Goal: Information Seeking & Learning: Learn about a topic

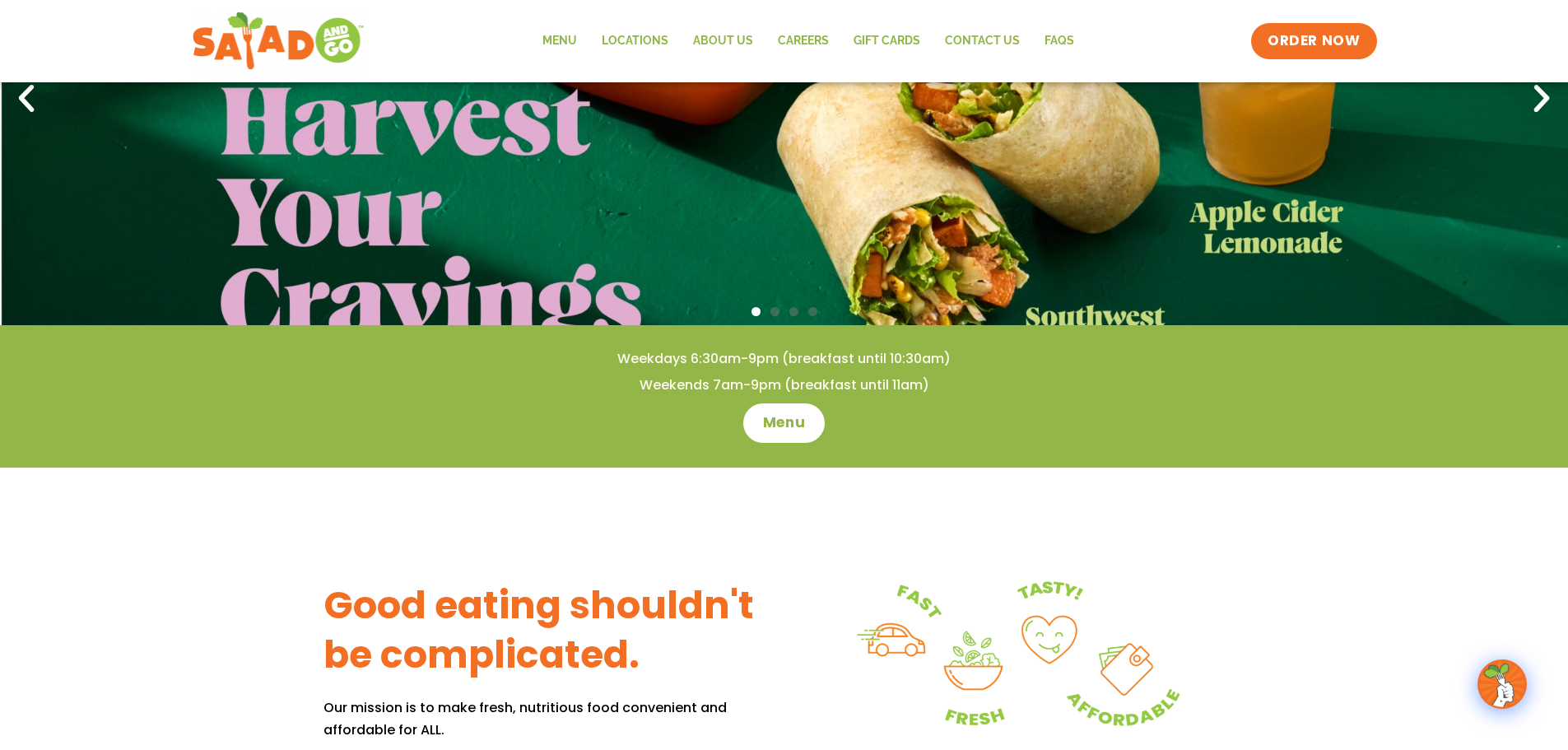
scroll to position [247, 0]
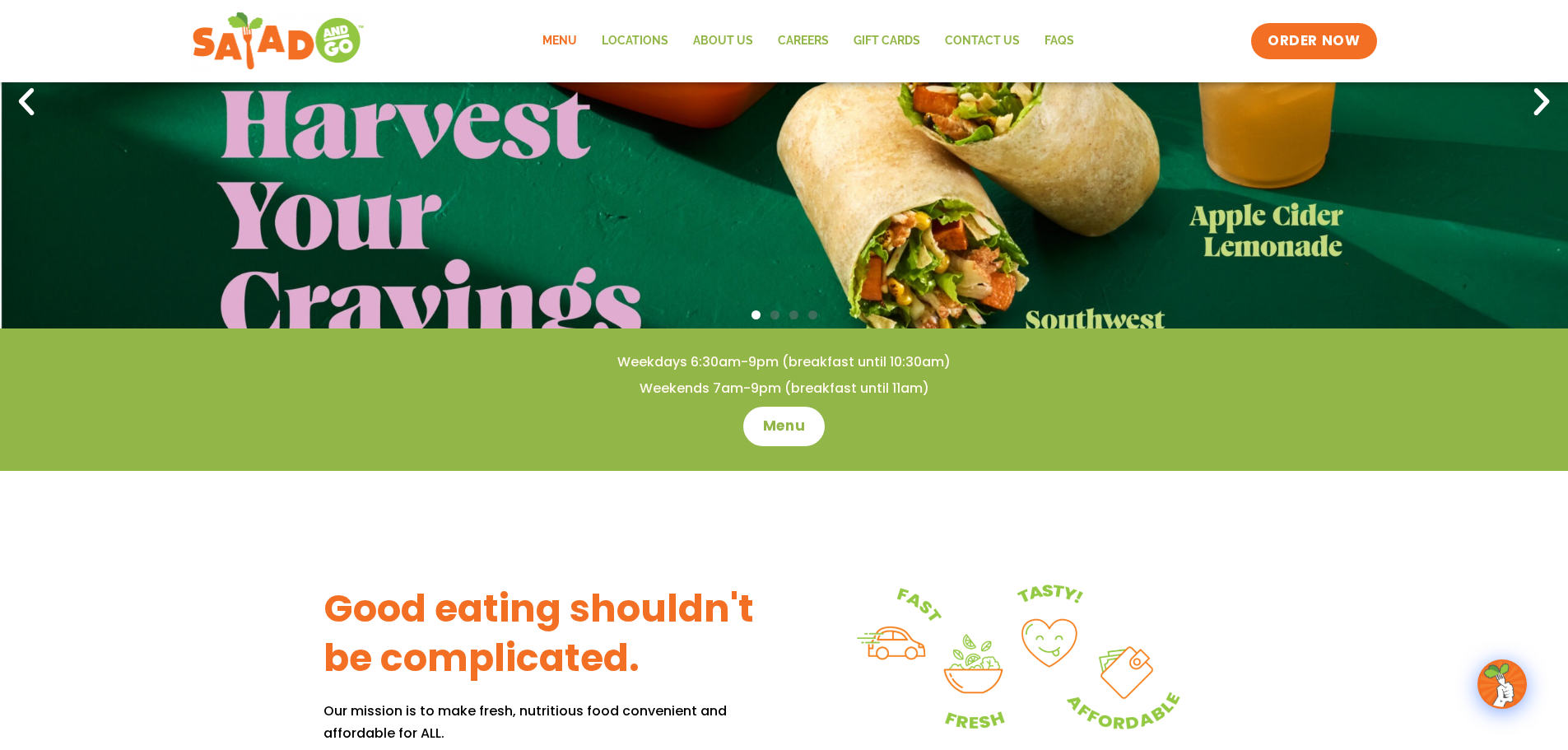
click at [568, 34] on link "Menu" at bounding box center [560, 41] width 59 height 38
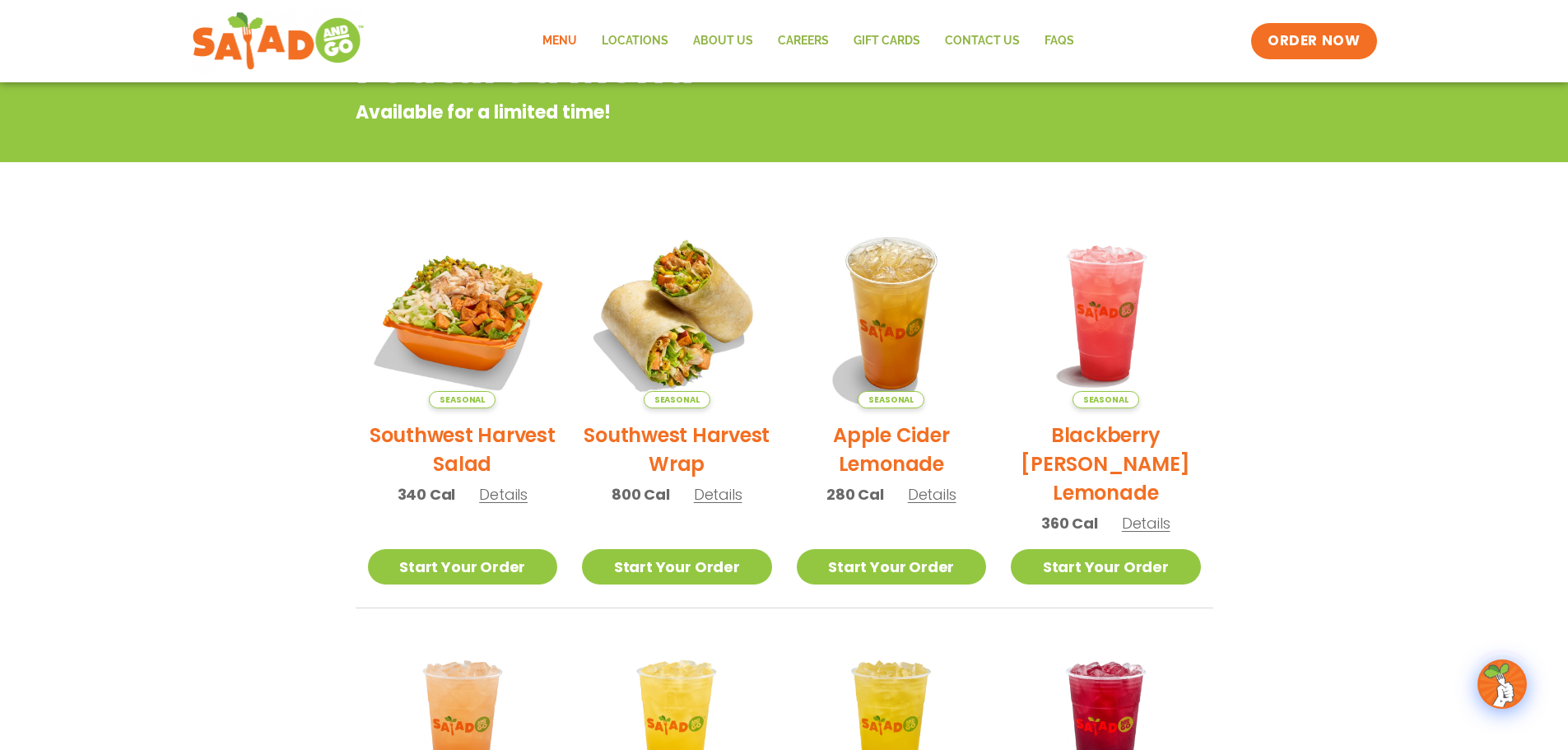
scroll to position [82, 0]
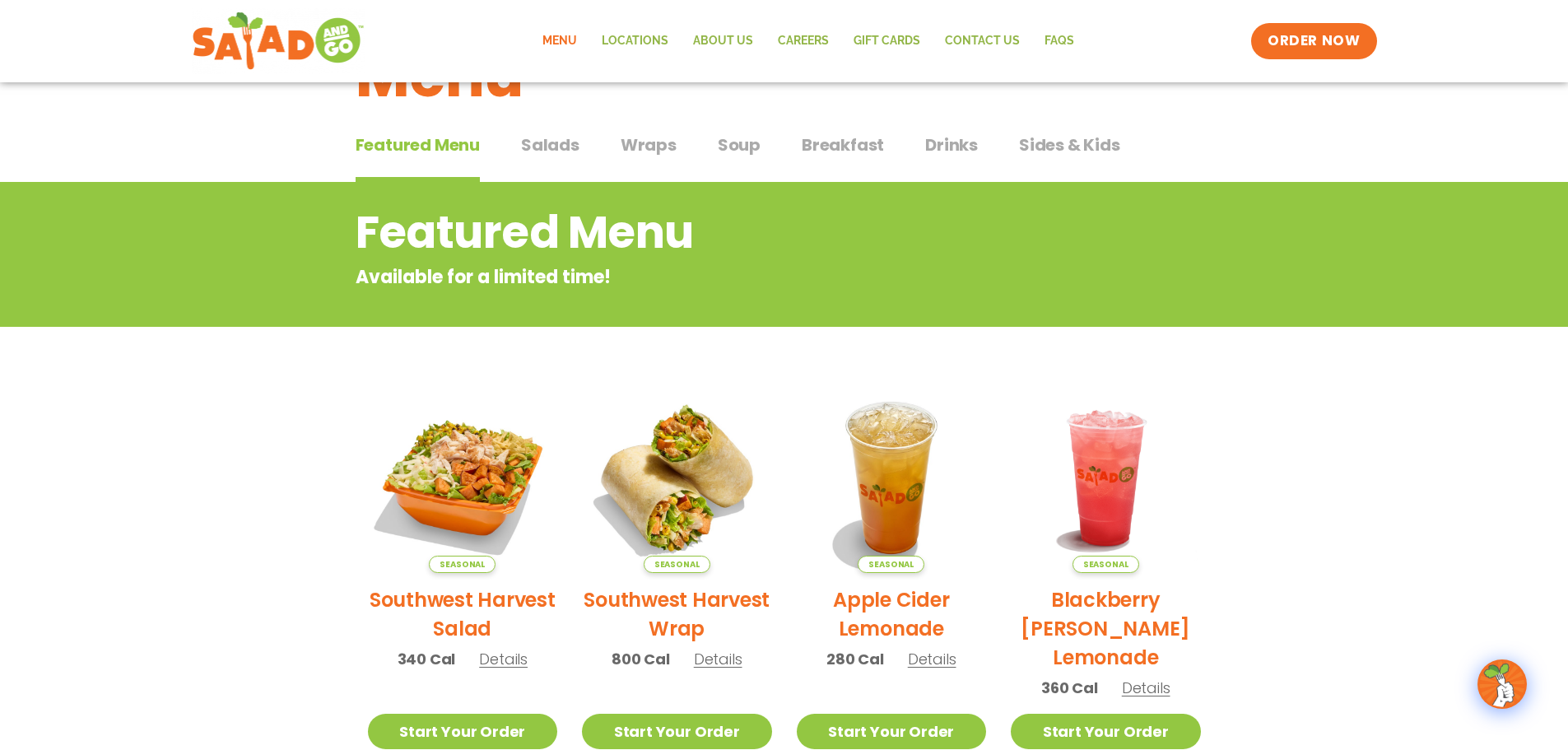
click at [837, 137] on span "Breakfast" at bounding box center [843, 144] width 82 height 25
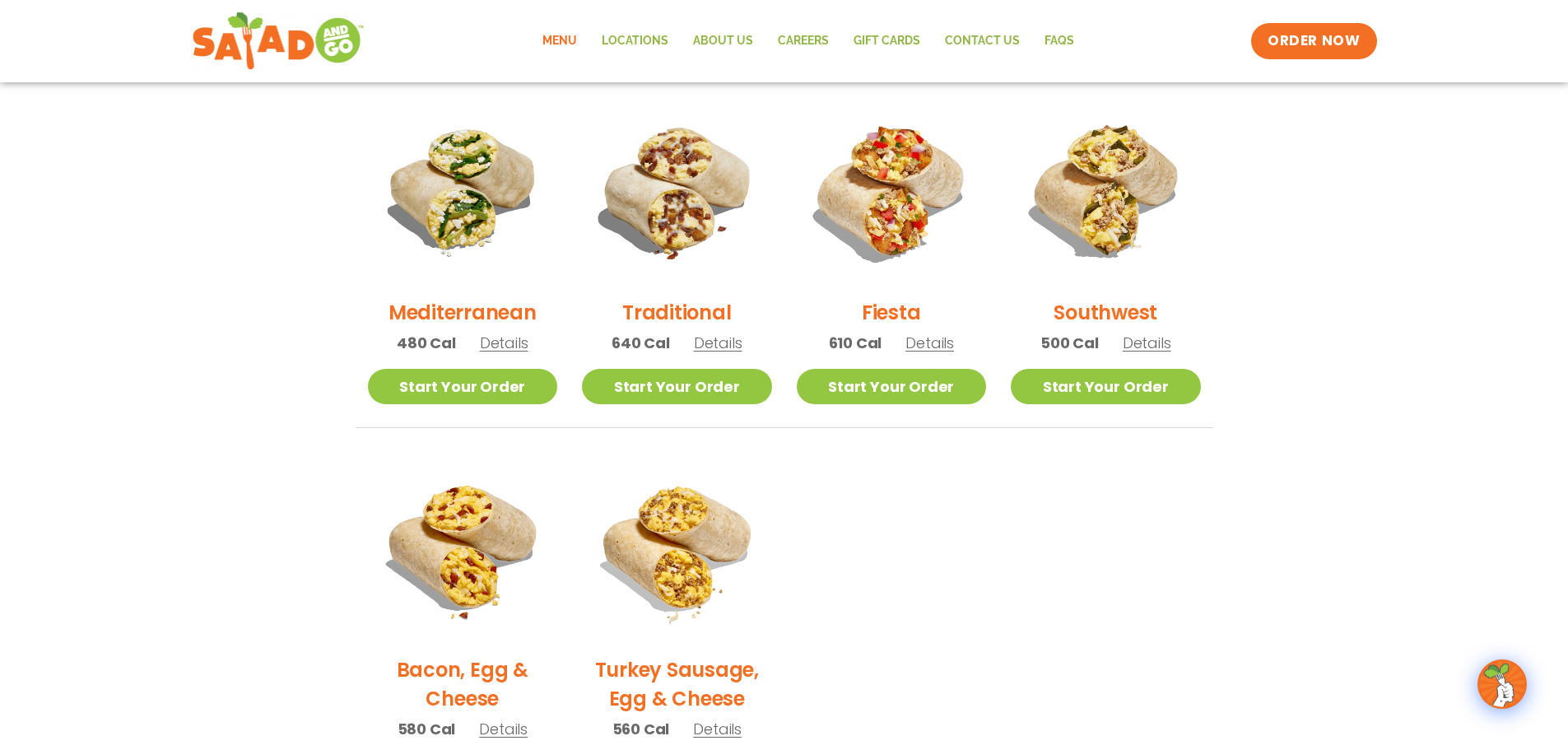
scroll to position [329, 0]
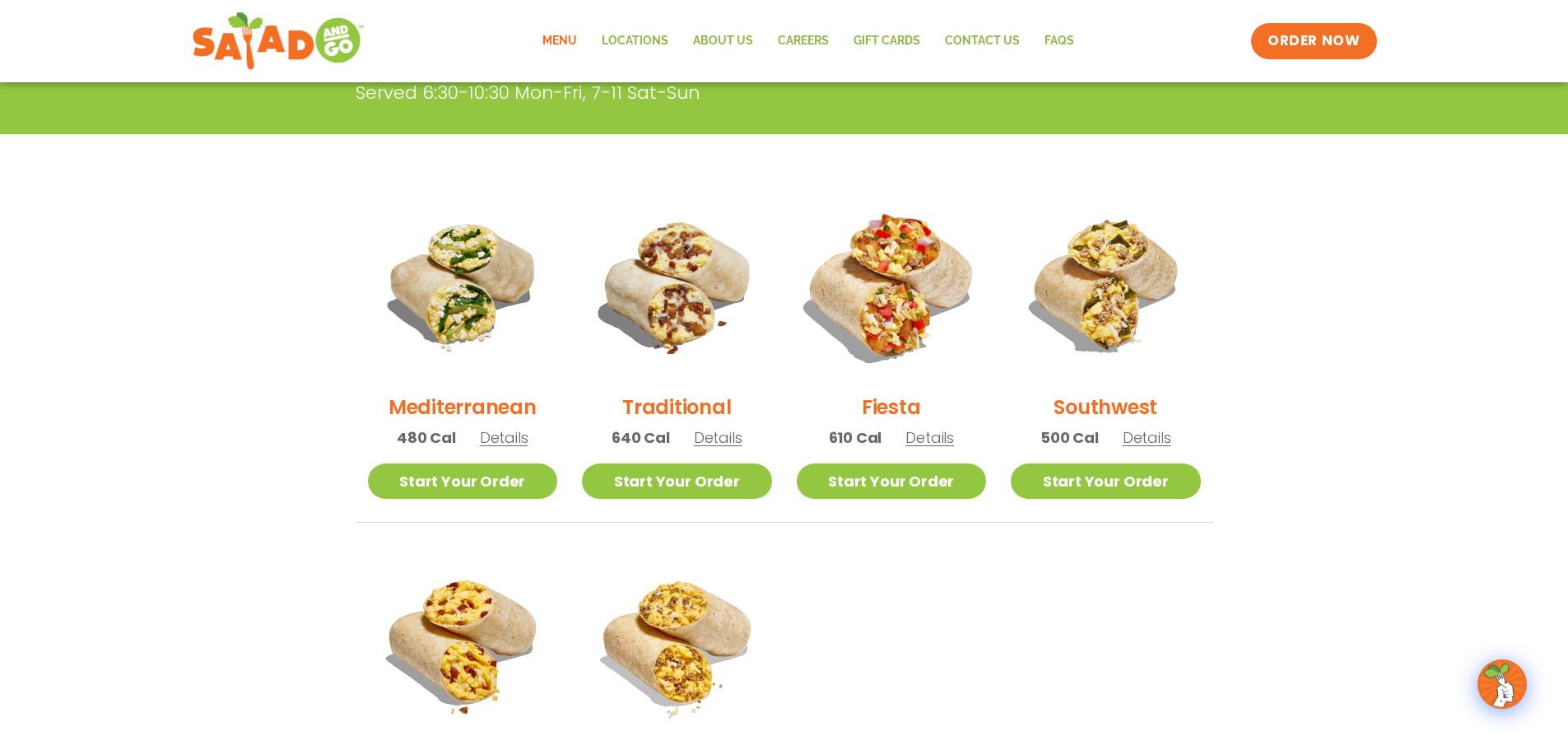
click at [882, 320] on img at bounding box center [891, 284] width 223 height 223
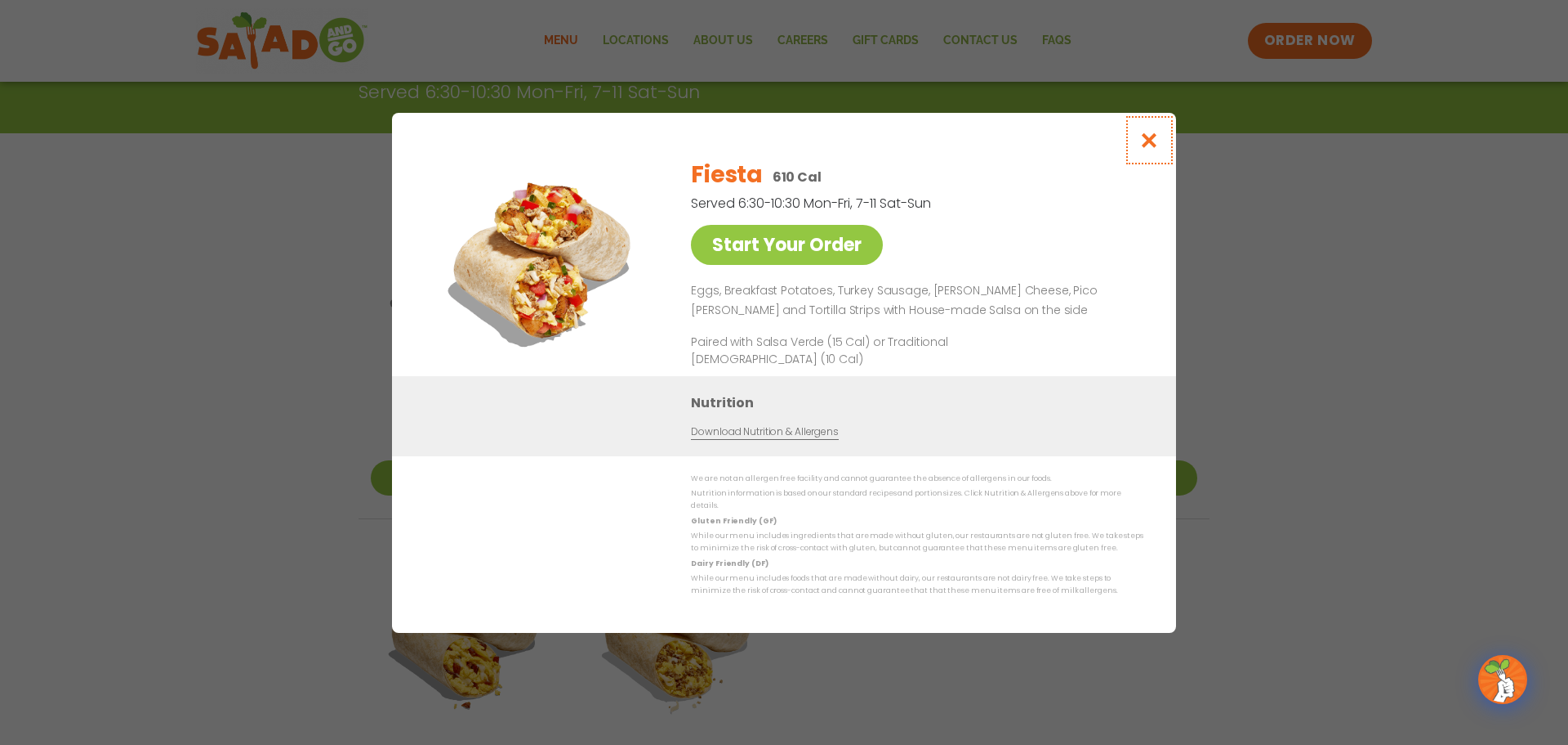
click at [1152, 144] on icon "Close modal" at bounding box center [1150, 140] width 21 height 17
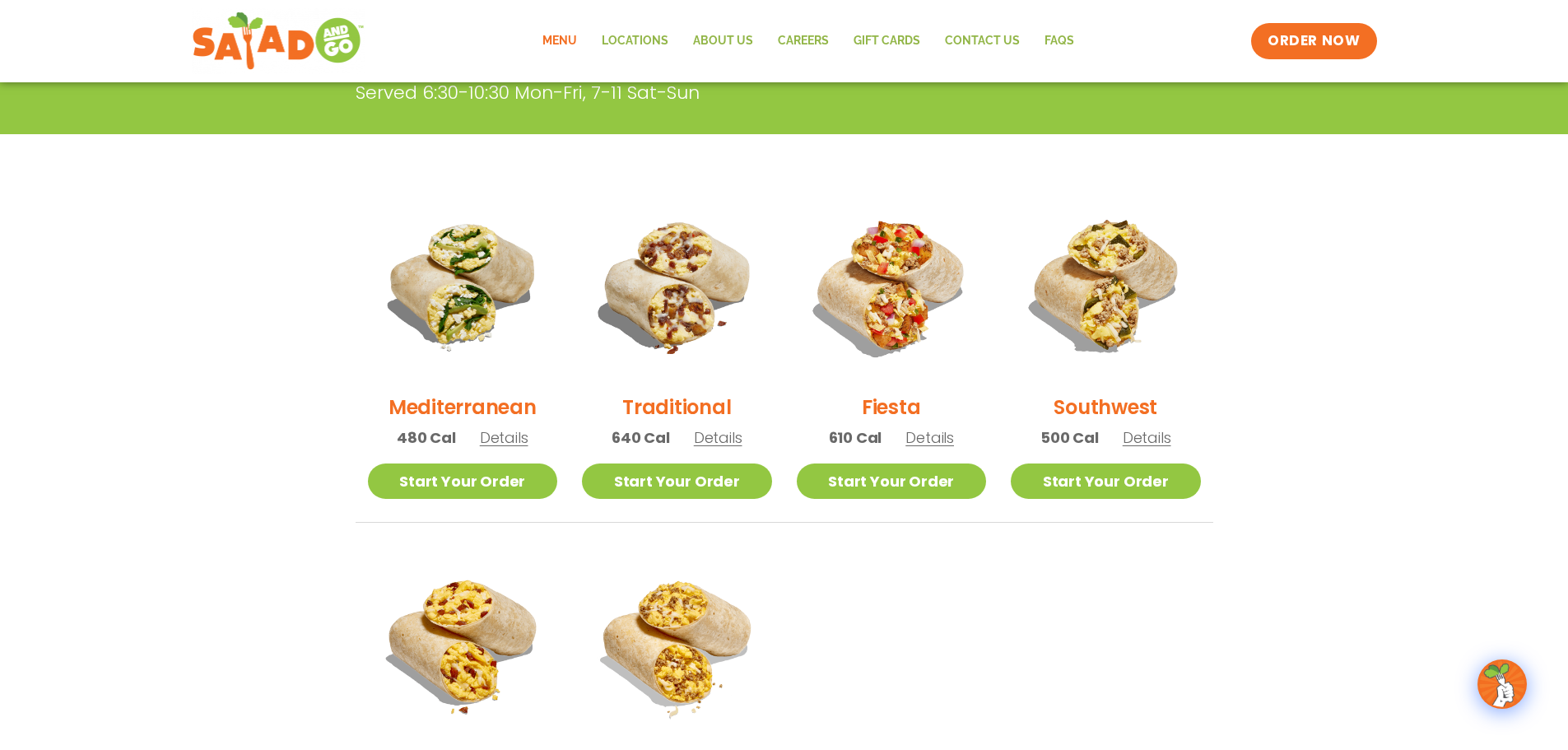
click at [1112, 399] on h2 "Southwest" at bounding box center [1106, 407] width 103 height 29
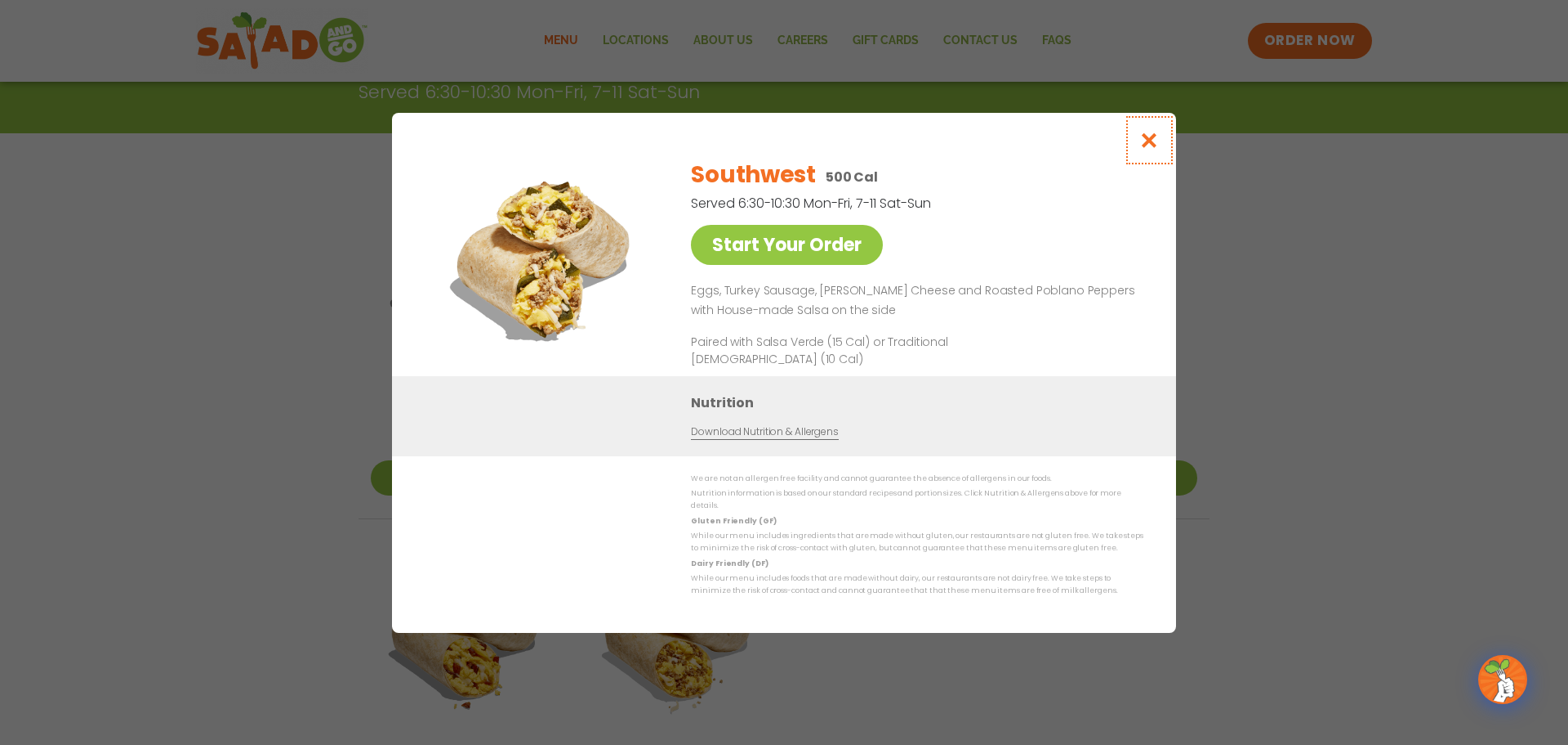
click at [1149, 145] on icon "Close modal" at bounding box center [1150, 140] width 21 height 17
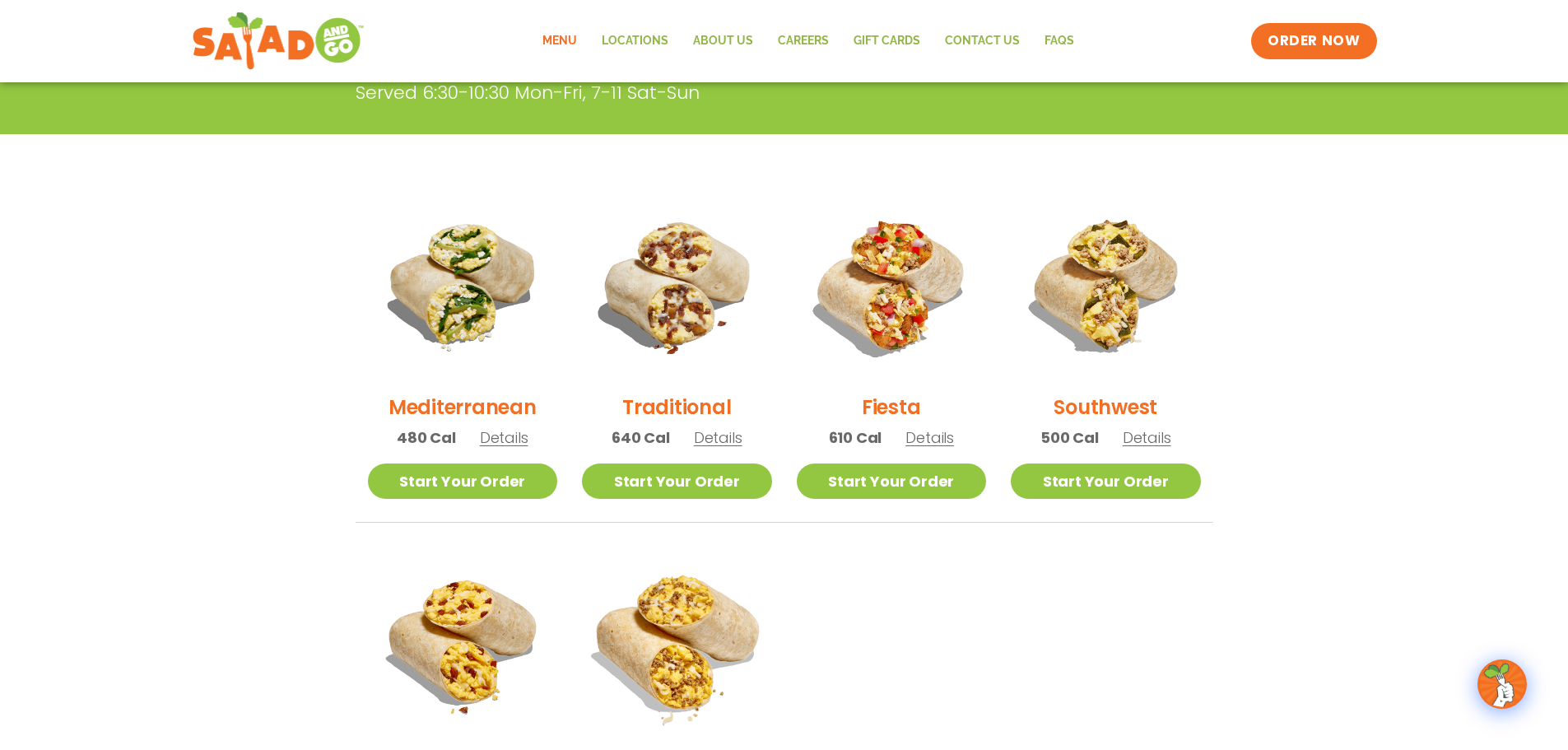
click at [687, 629] on img at bounding box center [677, 642] width 223 height 223
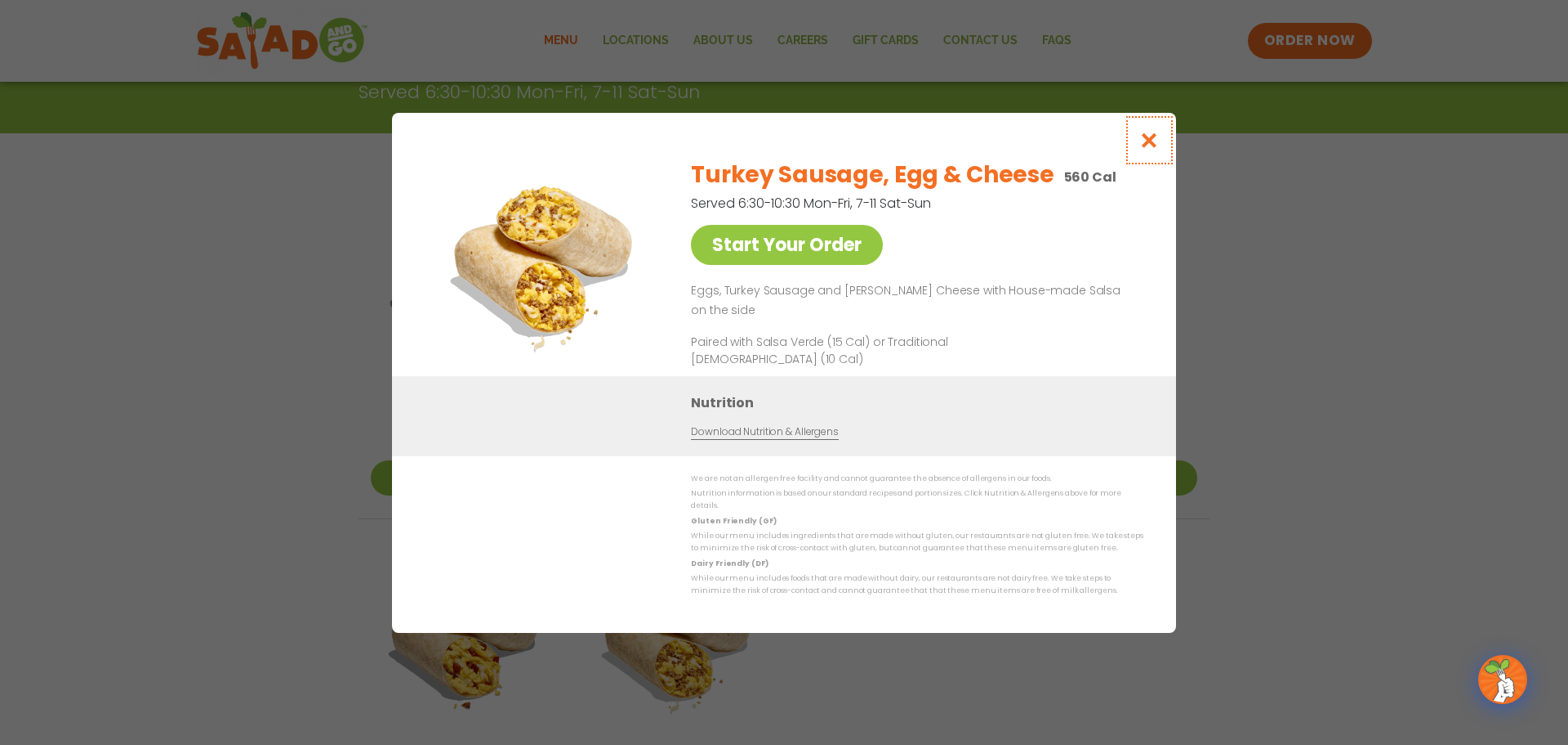
click at [1145, 143] on icon "Close modal" at bounding box center [1150, 140] width 21 height 17
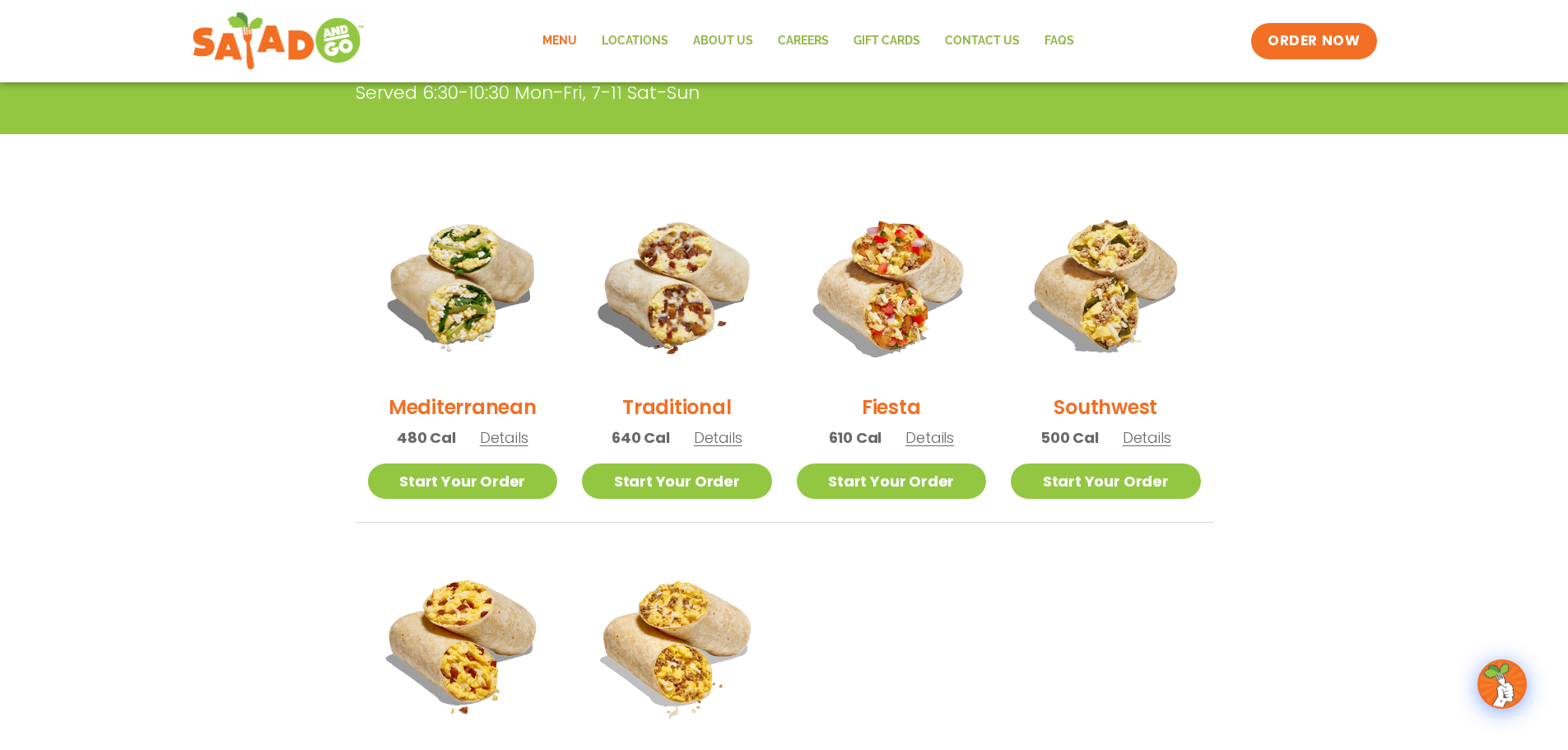
click at [493, 629] on img at bounding box center [462, 642] width 190 height 190
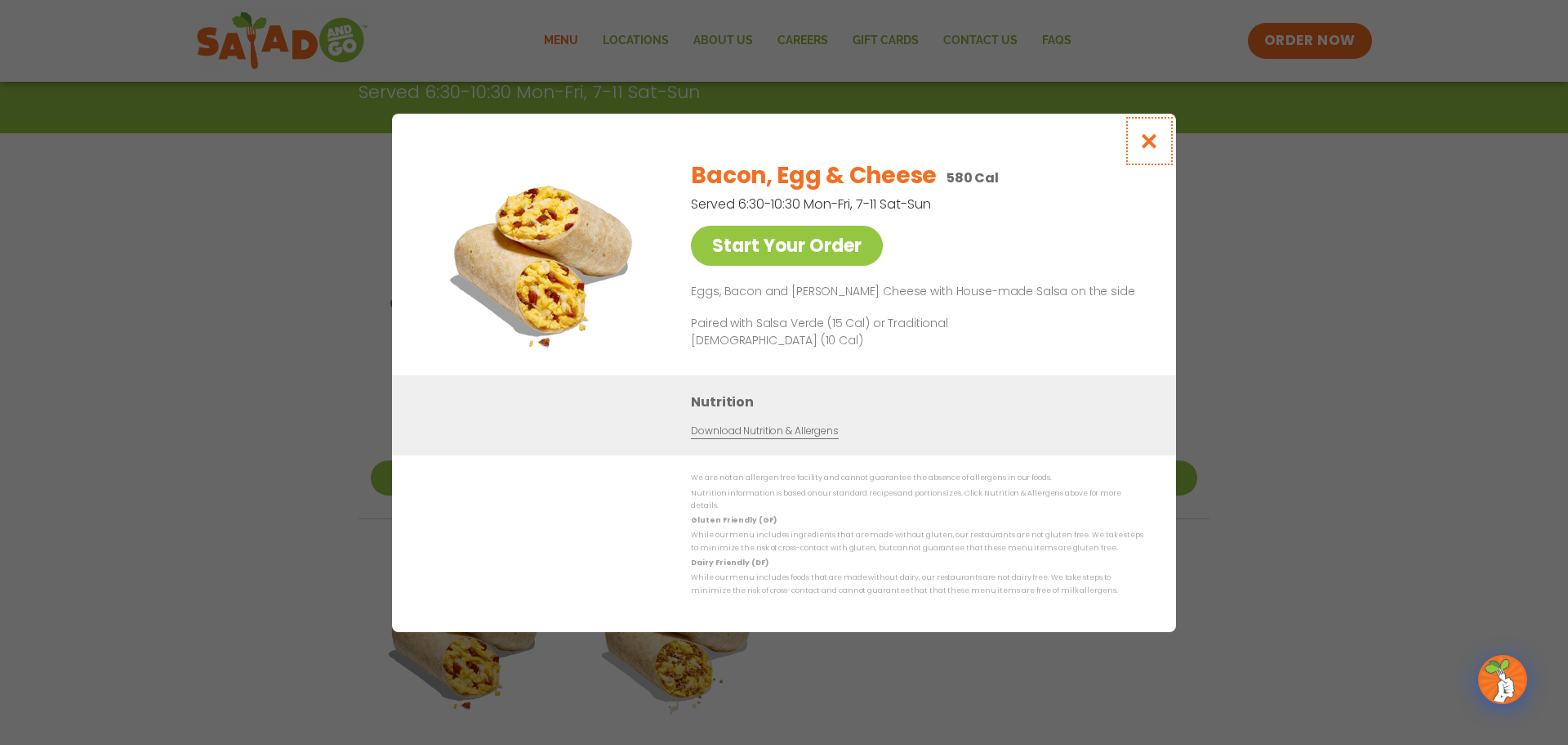
click at [1151, 143] on icon "Close modal" at bounding box center [1150, 141] width 21 height 17
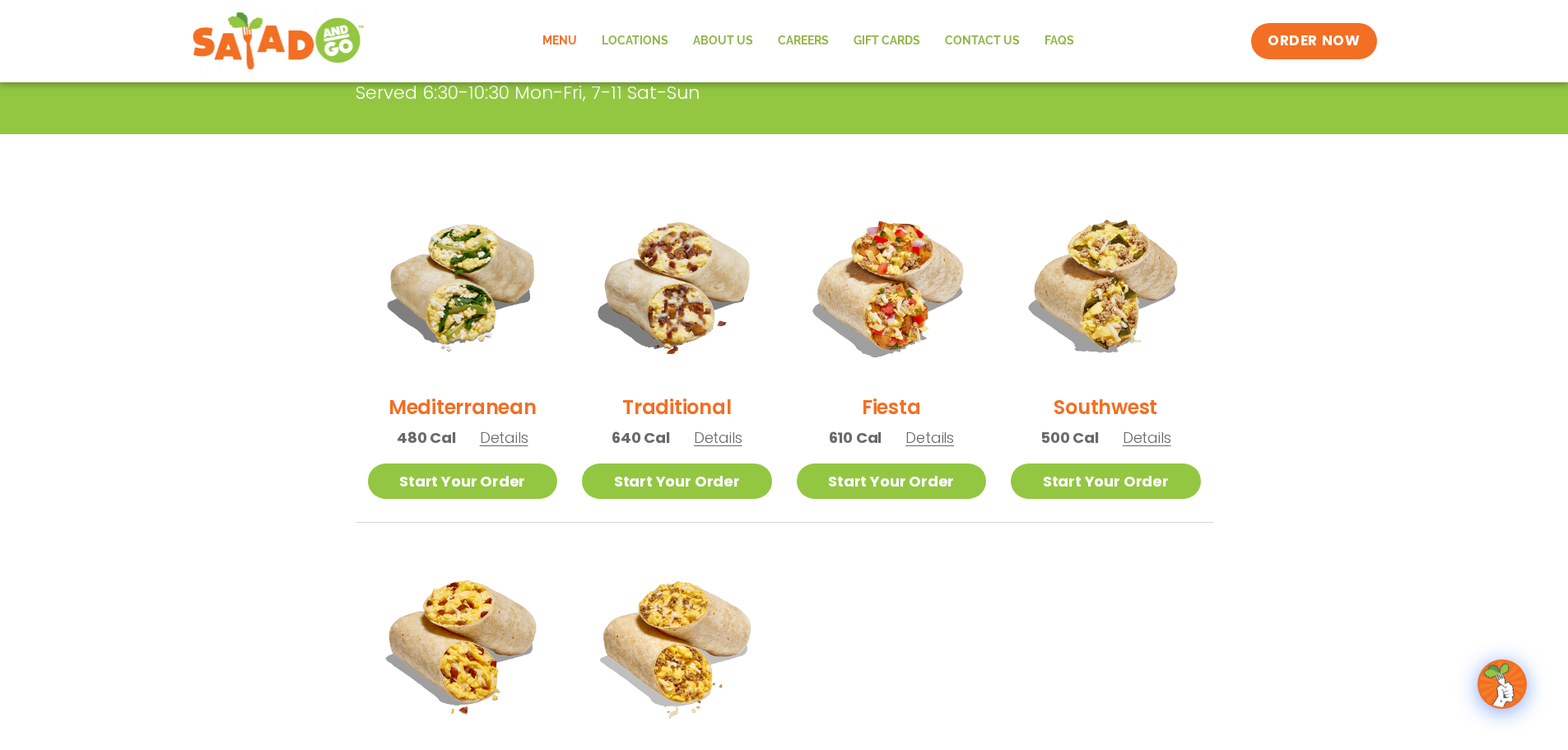
click at [685, 290] on img at bounding box center [677, 285] width 190 height 190
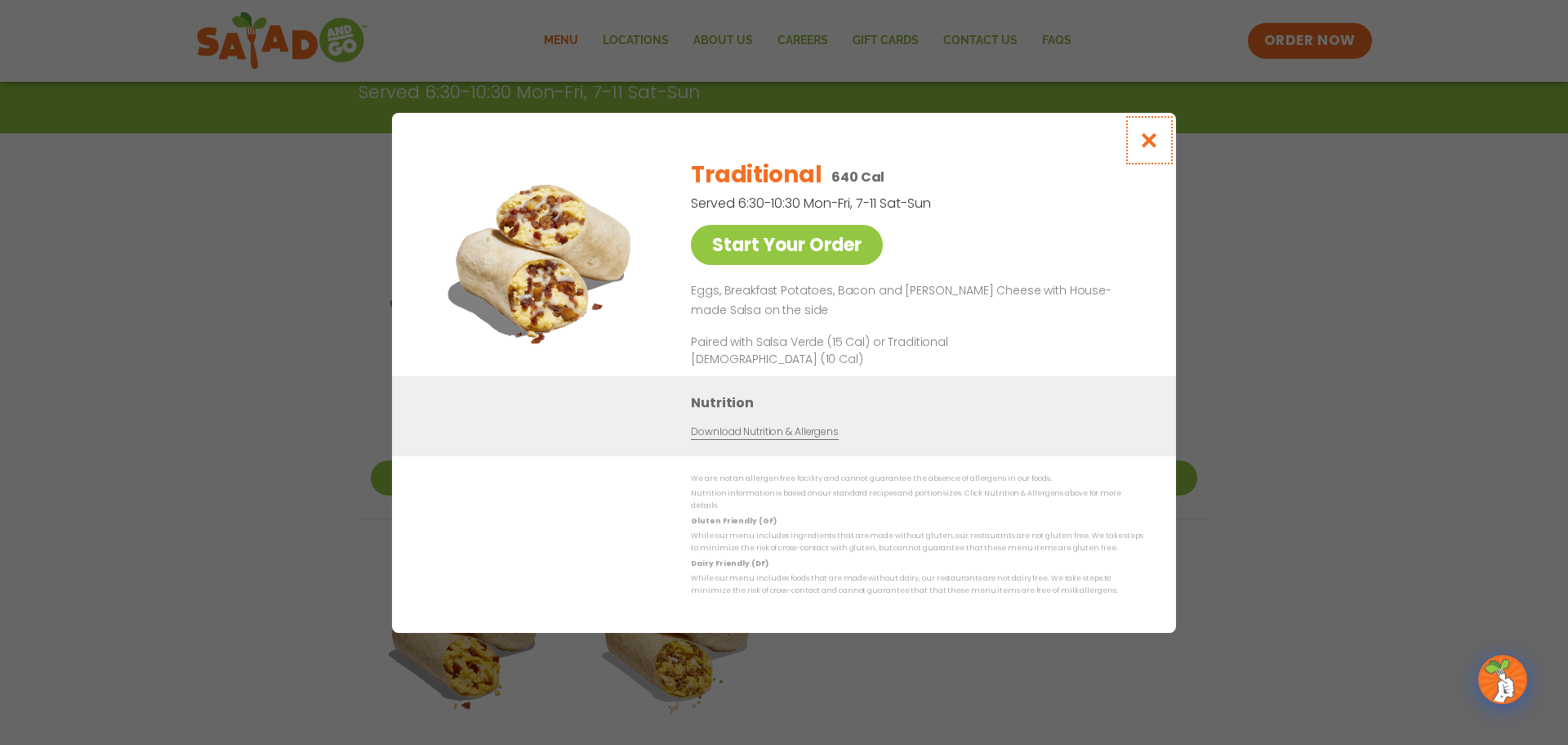
click at [1147, 144] on icon "Close modal" at bounding box center [1150, 140] width 21 height 17
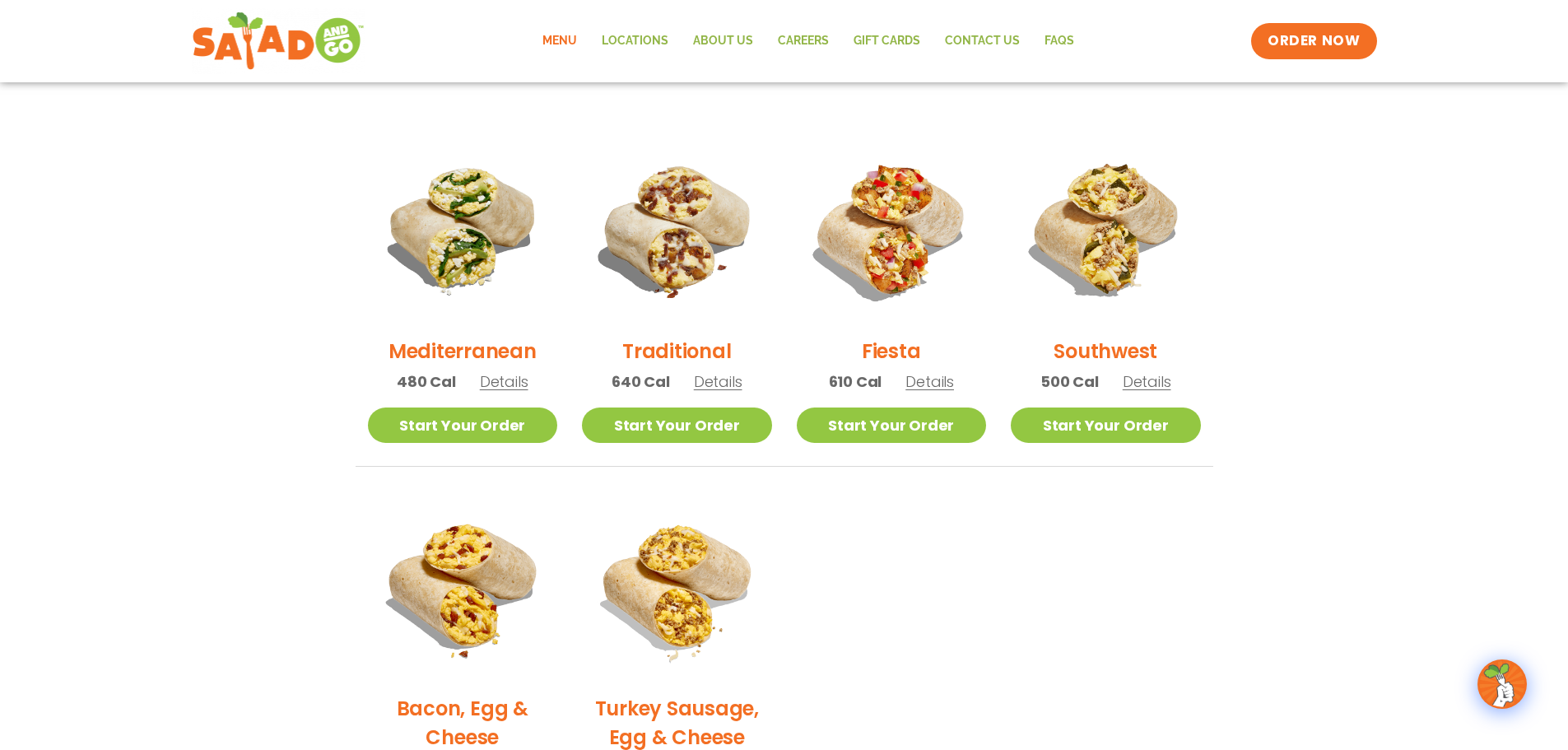
scroll to position [275, 0]
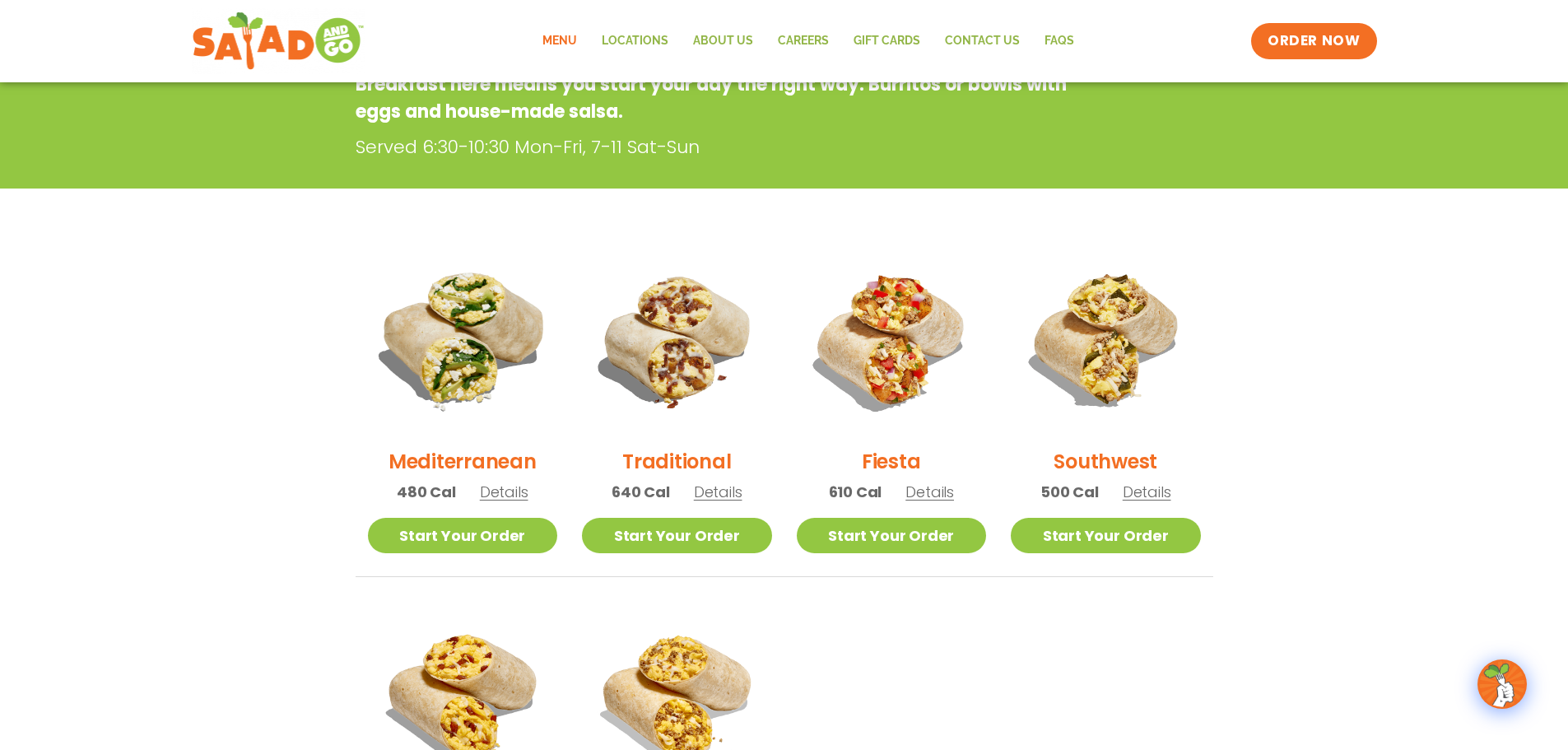
click at [449, 348] on img at bounding box center [461, 339] width 223 height 223
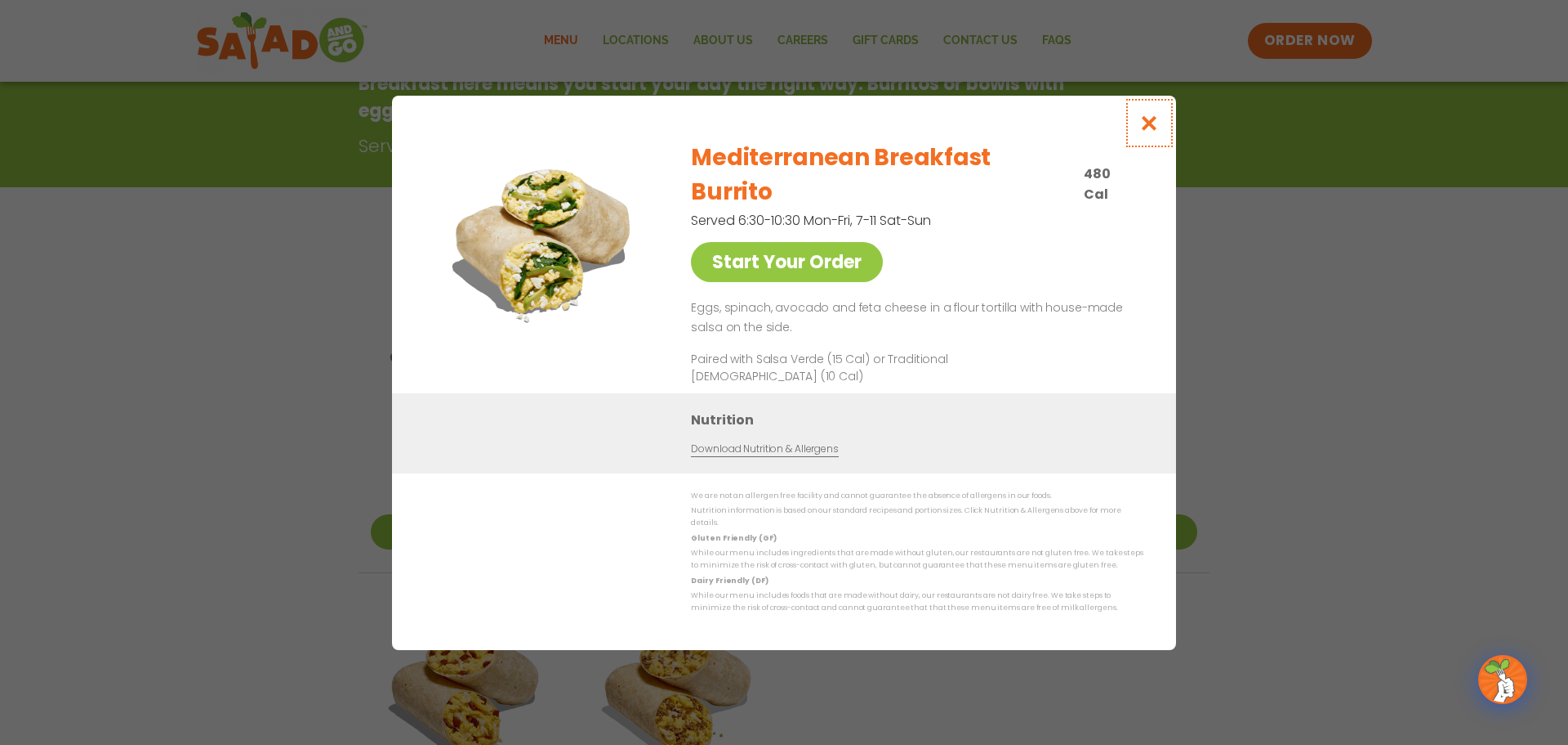
click at [1154, 131] on icon "Close modal" at bounding box center [1150, 123] width 21 height 17
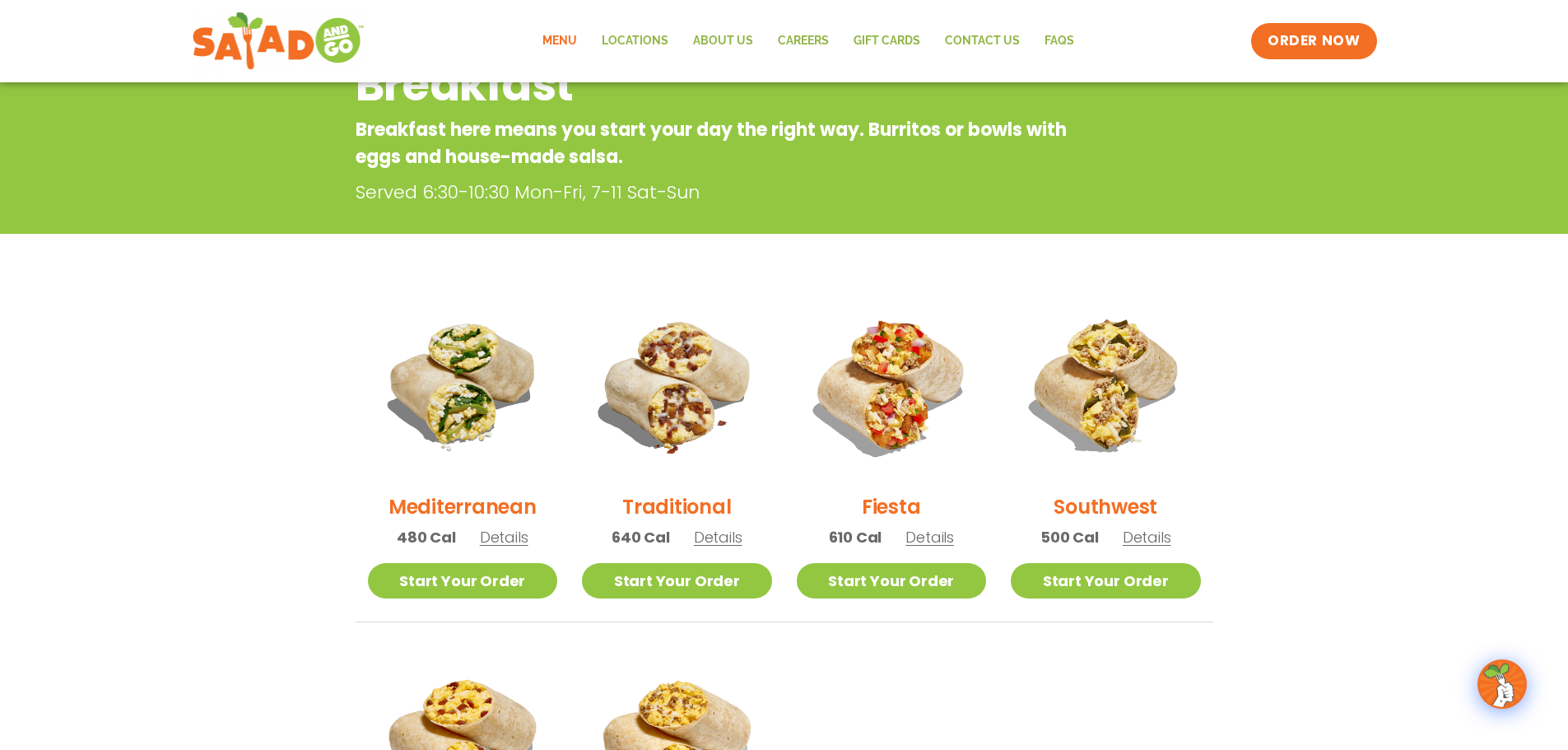
scroll to position [192, 0]
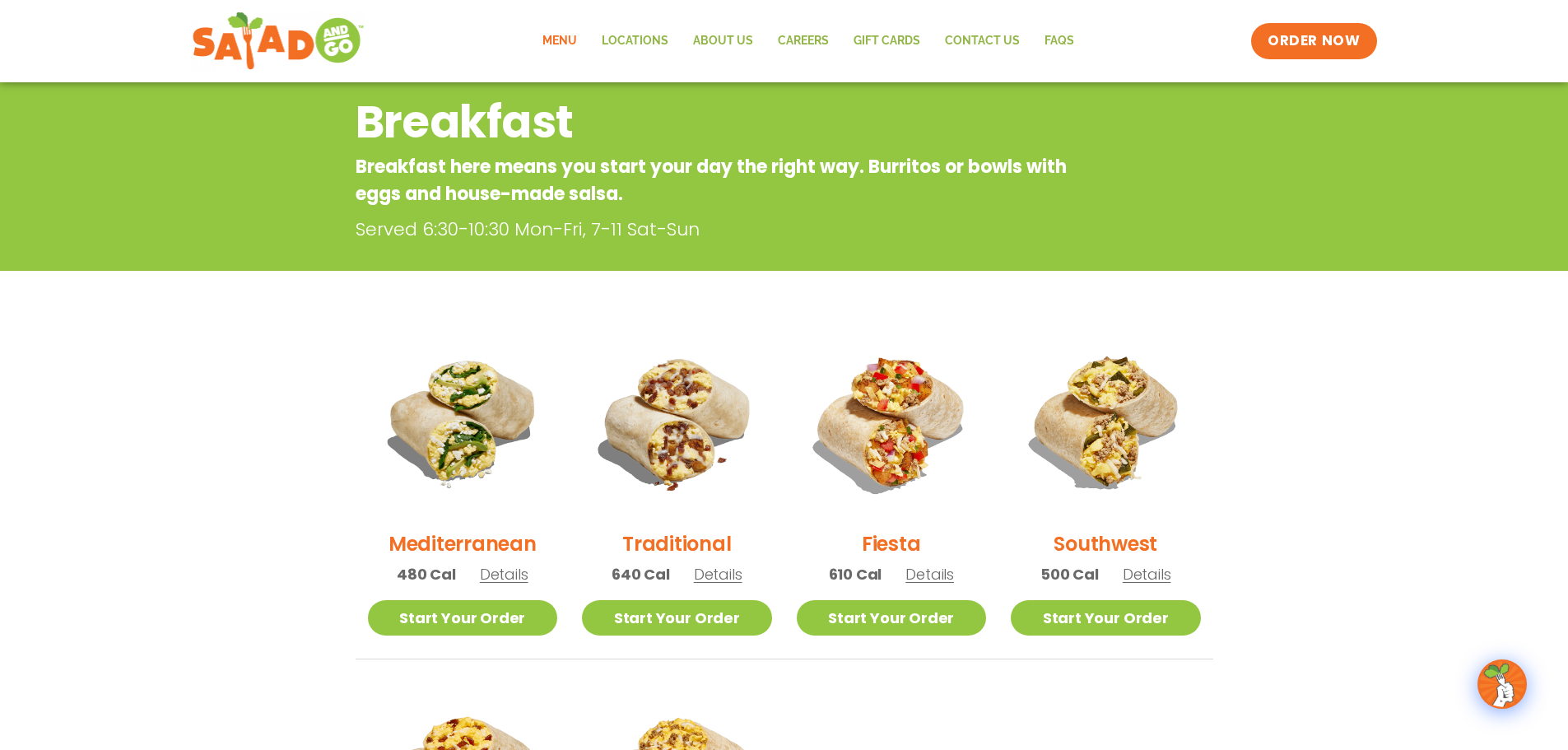
click at [559, 38] on link "Menu" at bounding box center [560, 41] width 59 height 38
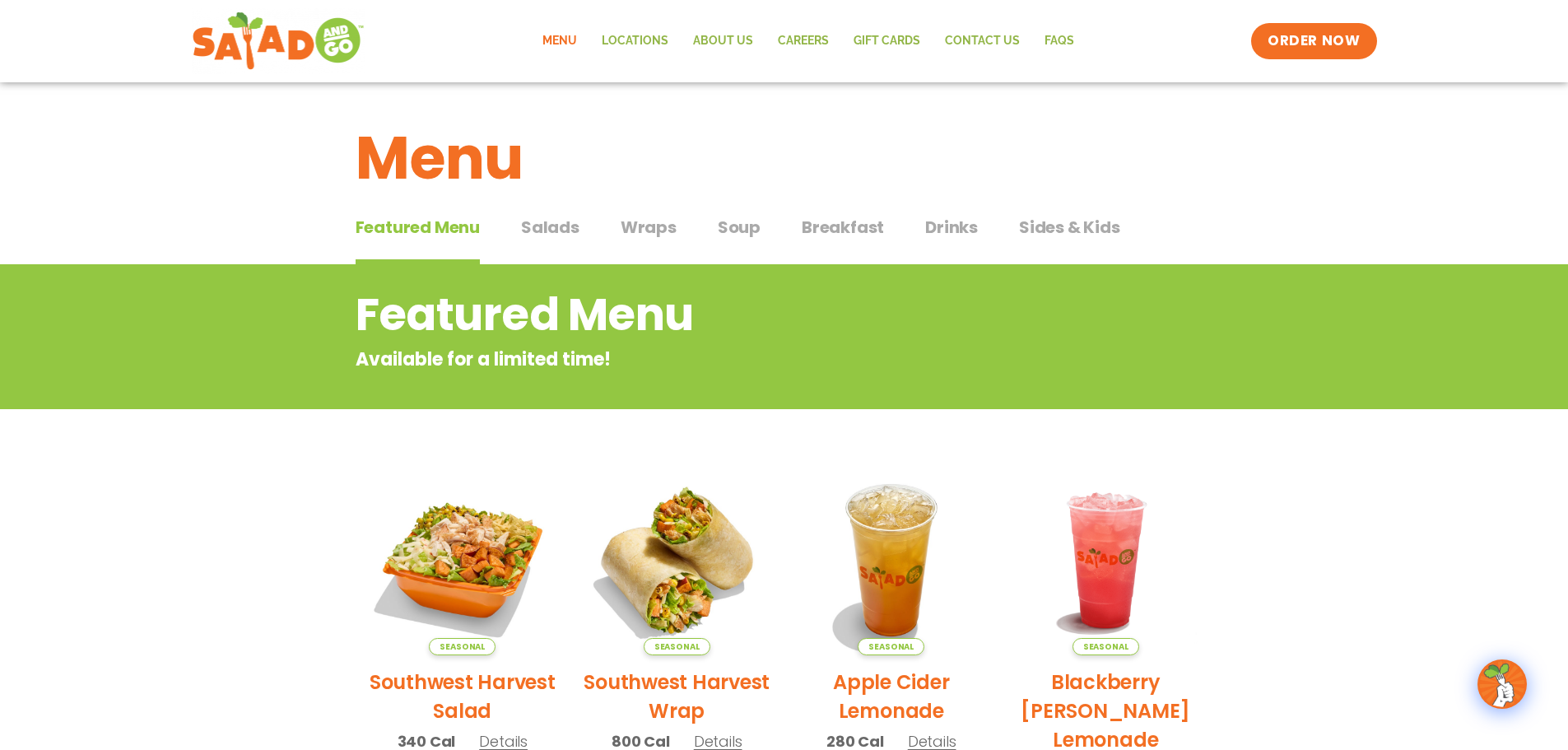
click at [745, 222] on span "Soup" at bounding box center [739, 227] width 43 height 25
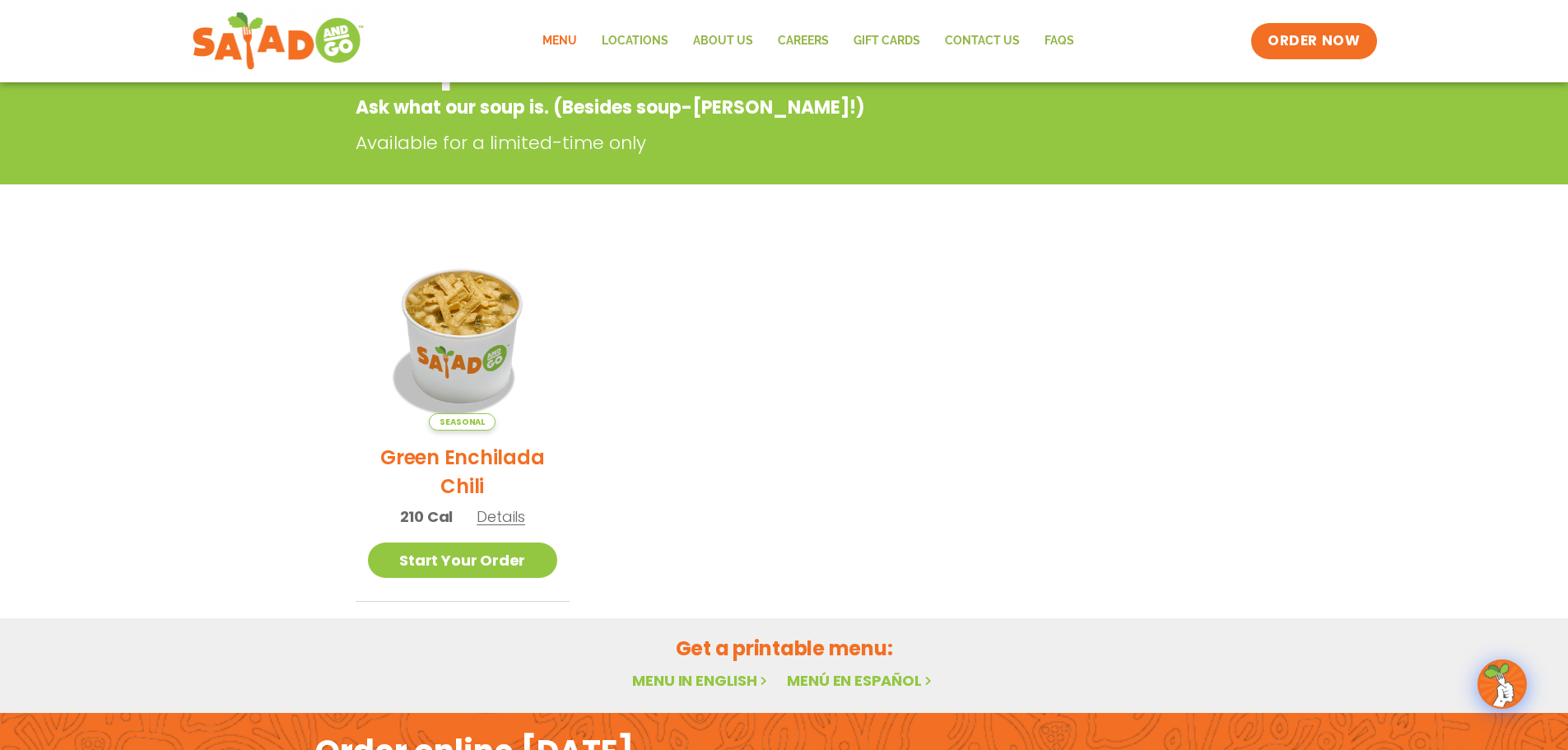
scroll to position [247, 0]
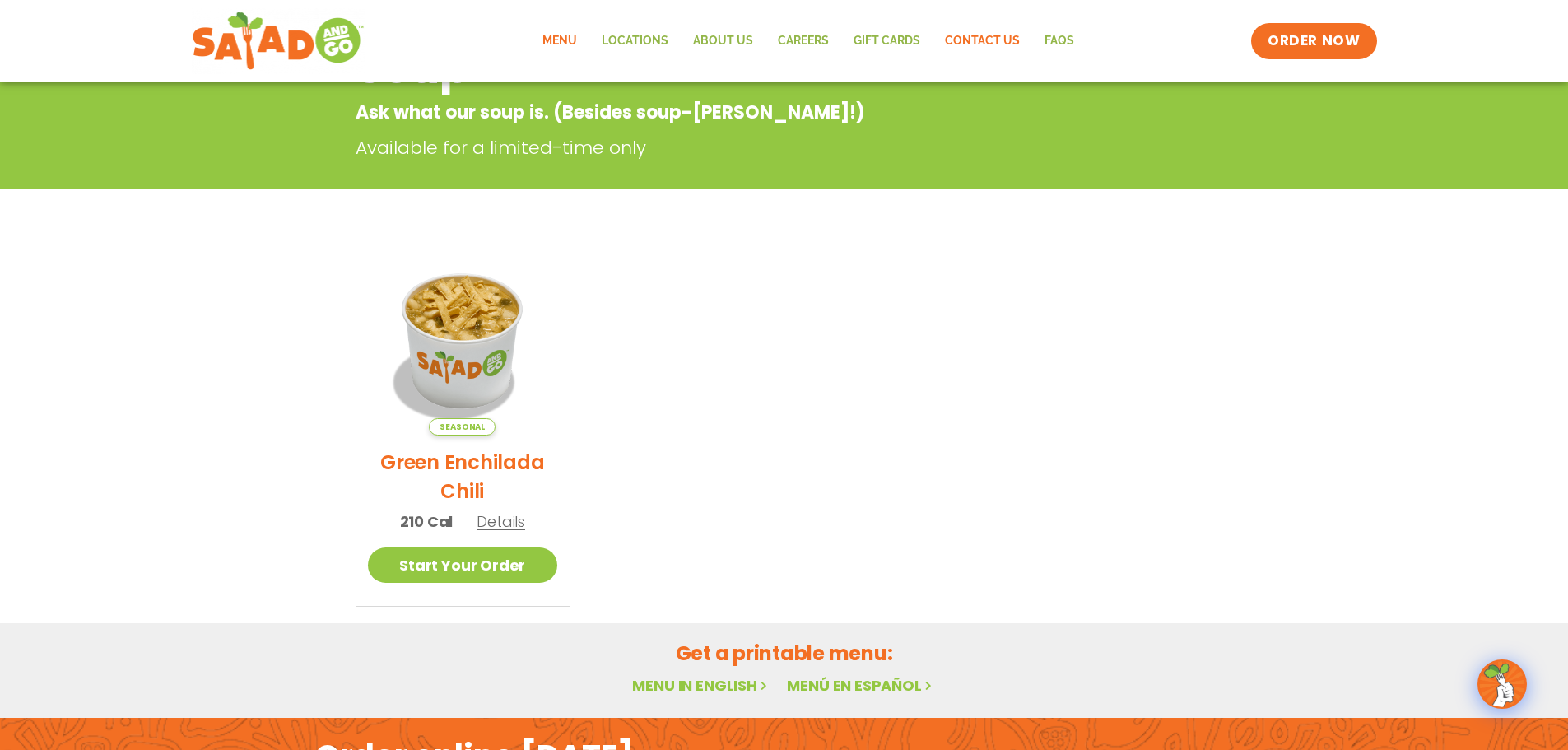
click at [980, 38] on link "Contact Us" at bounding box center [982, 41] width 100 height 38
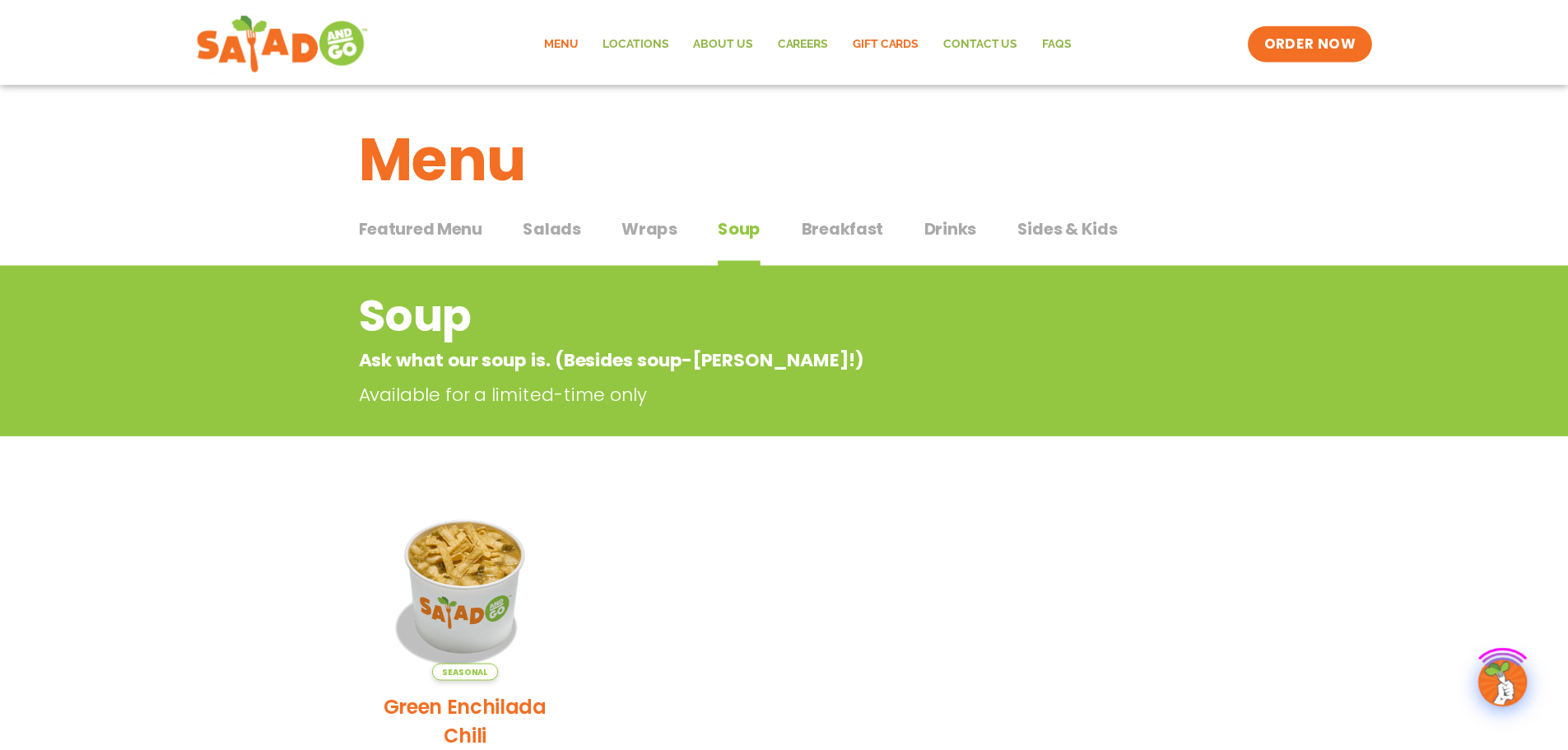
scroll to position [247, 0]
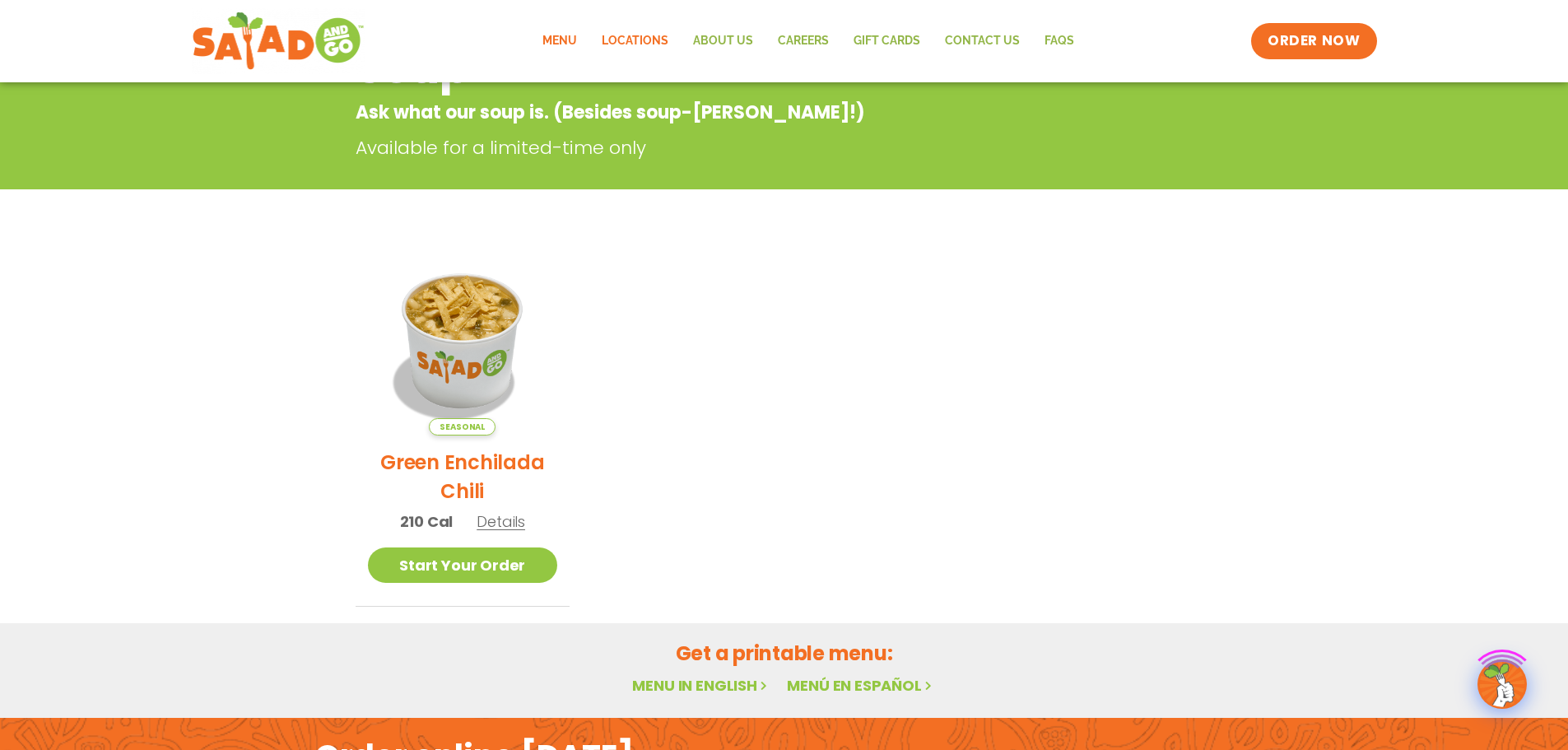
click at [626, 34] on link "Locations" at bounding box center [635, 41] width 91 height 38
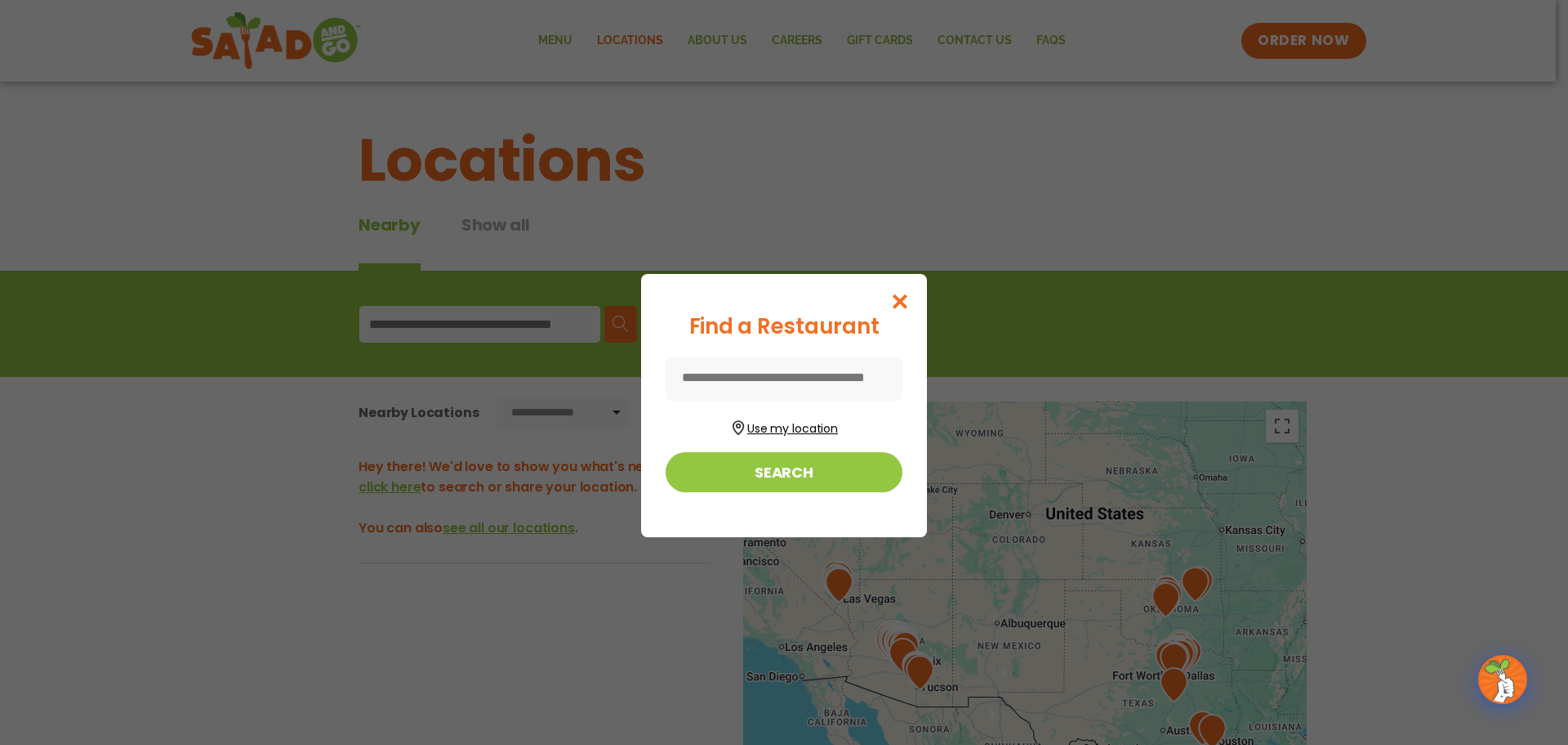
click at [795, 425] on button "Use my location" at bounding box center [784, 426] width 236 height 22
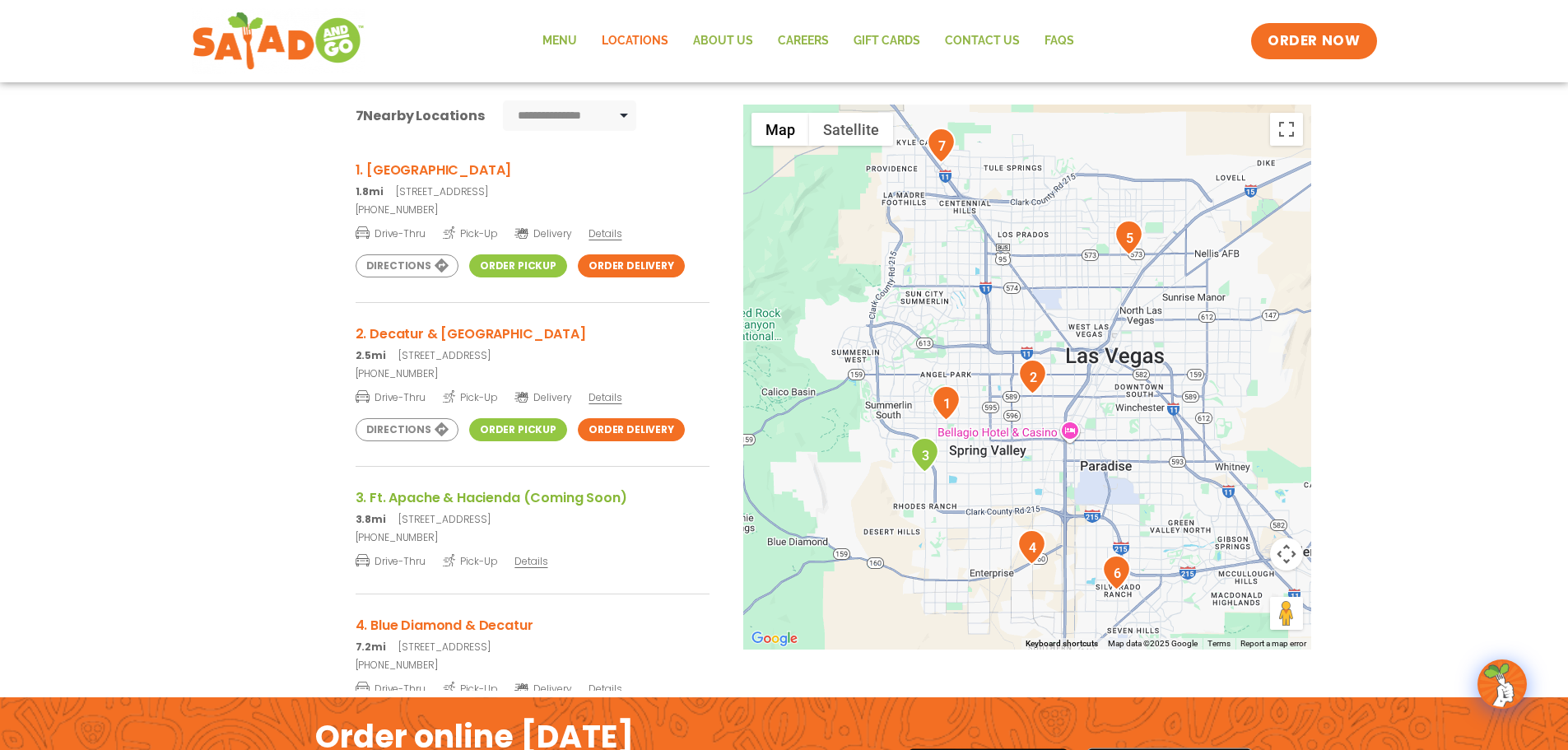
scroll to position [329, 0]
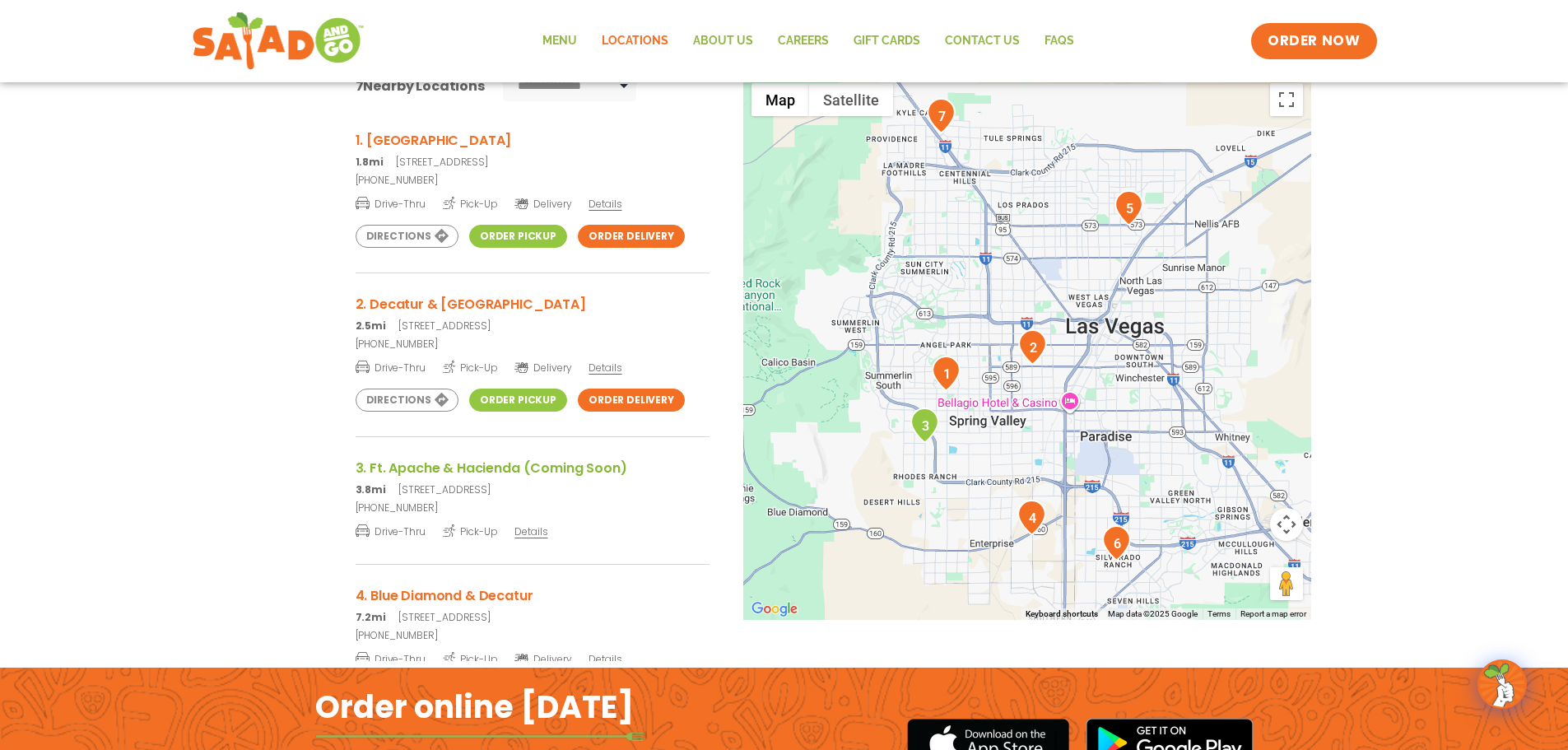
click at [517, 233] on link "Order Pickup" at bounding box center [518, 236] width 98 height 23
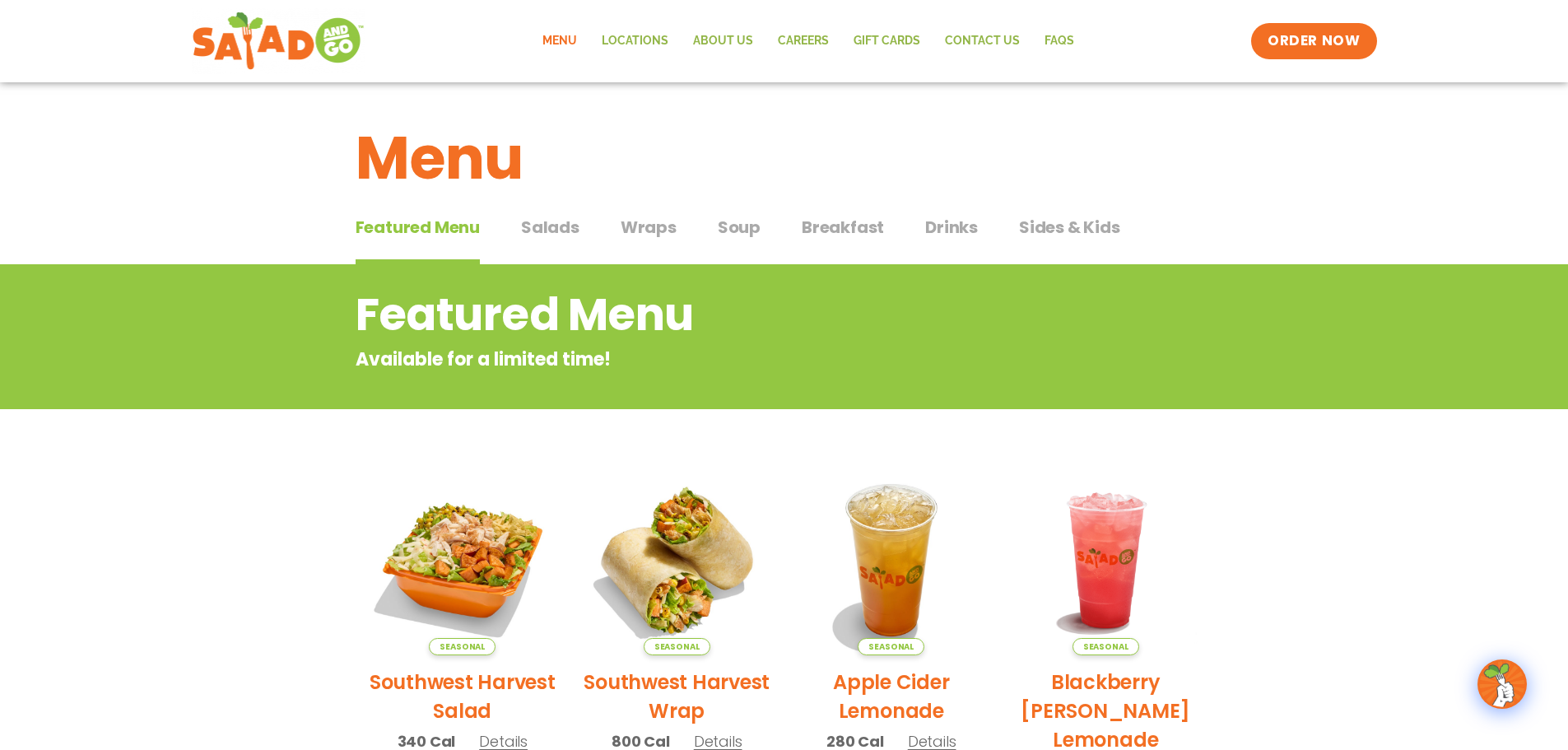
click at [737, 222] on span "Soup" at bounding box center [739, 227] width 43 height 25
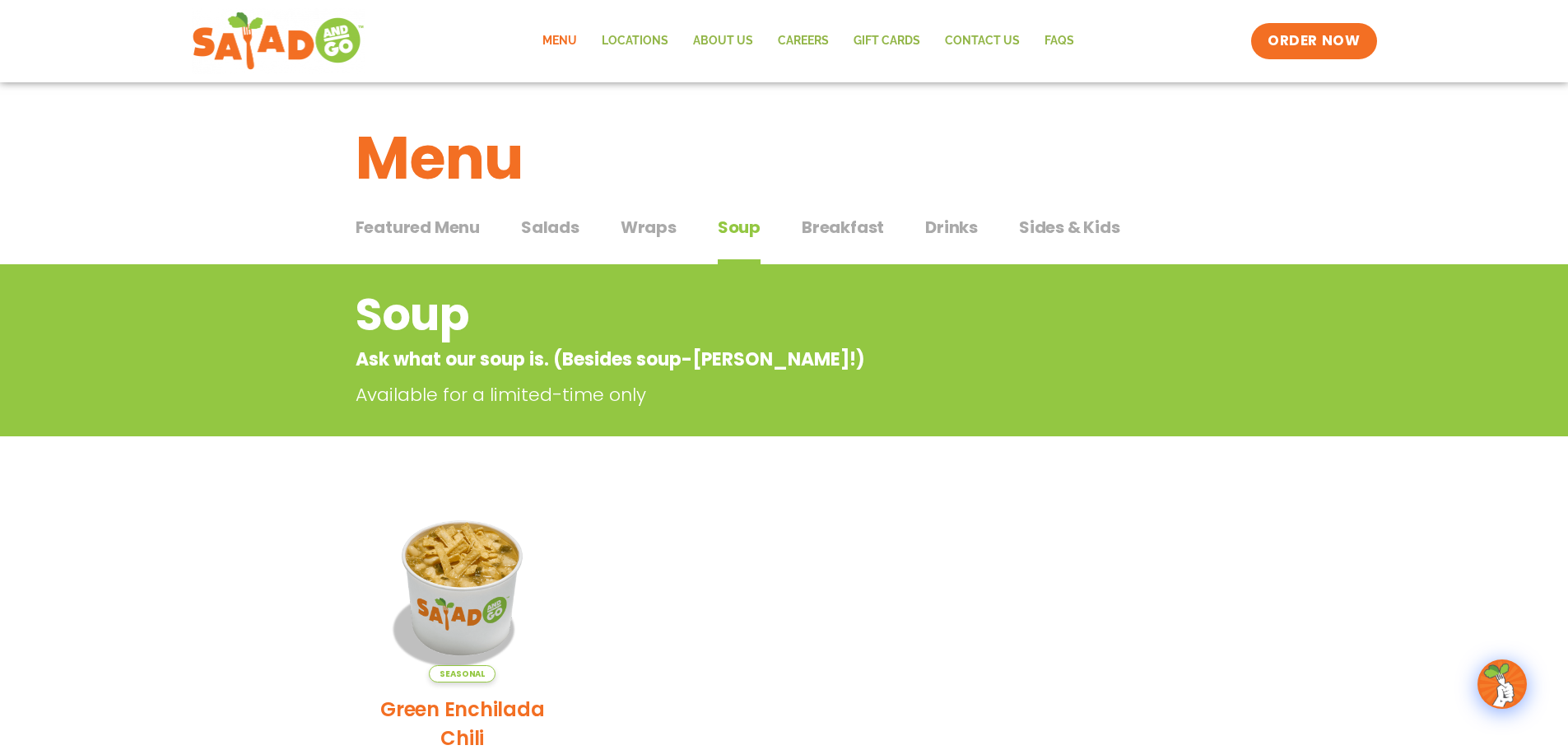
click at [643, 221] on span "Wraps" at bounding box center [649, 227] width 56 height 25
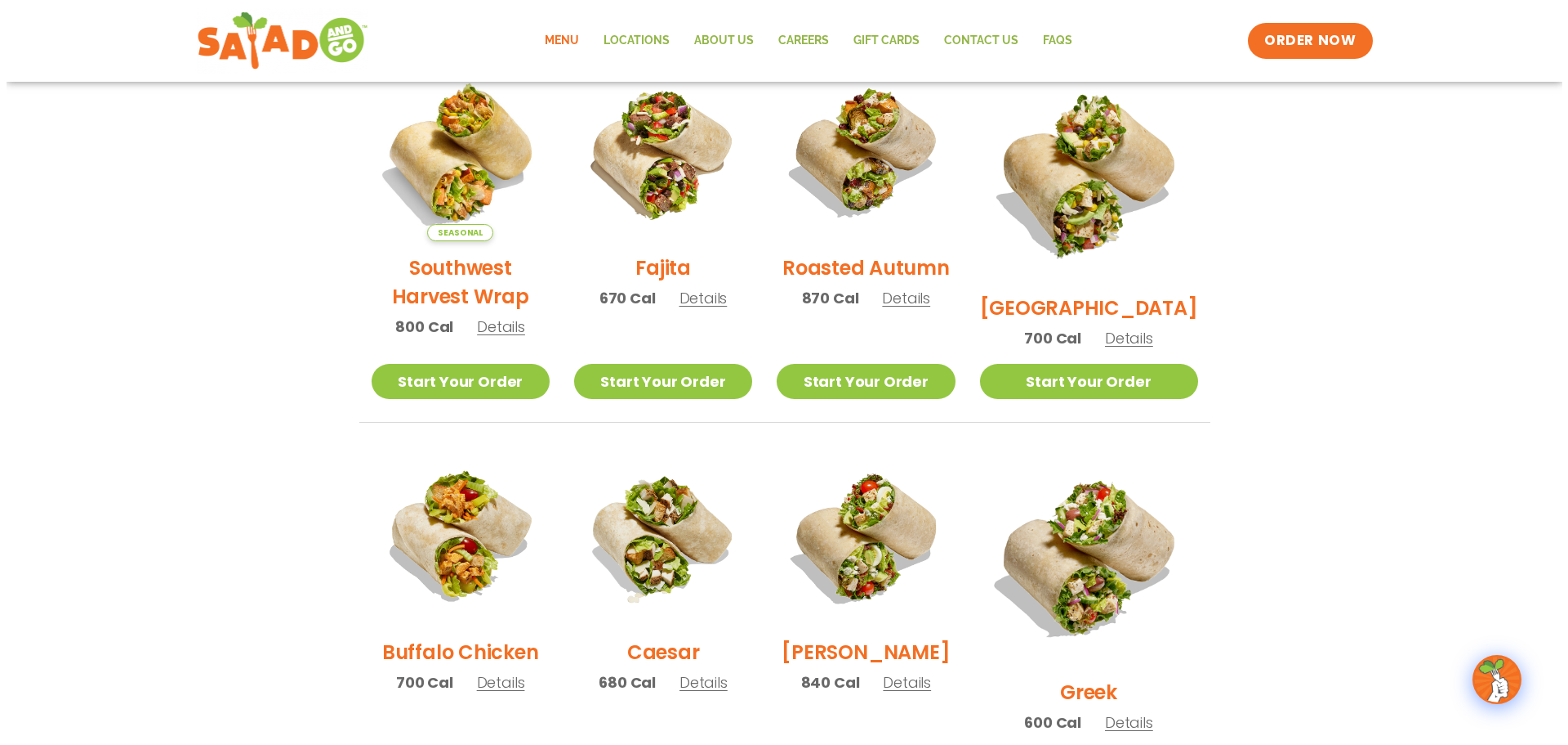
scroll to position [572, 0]
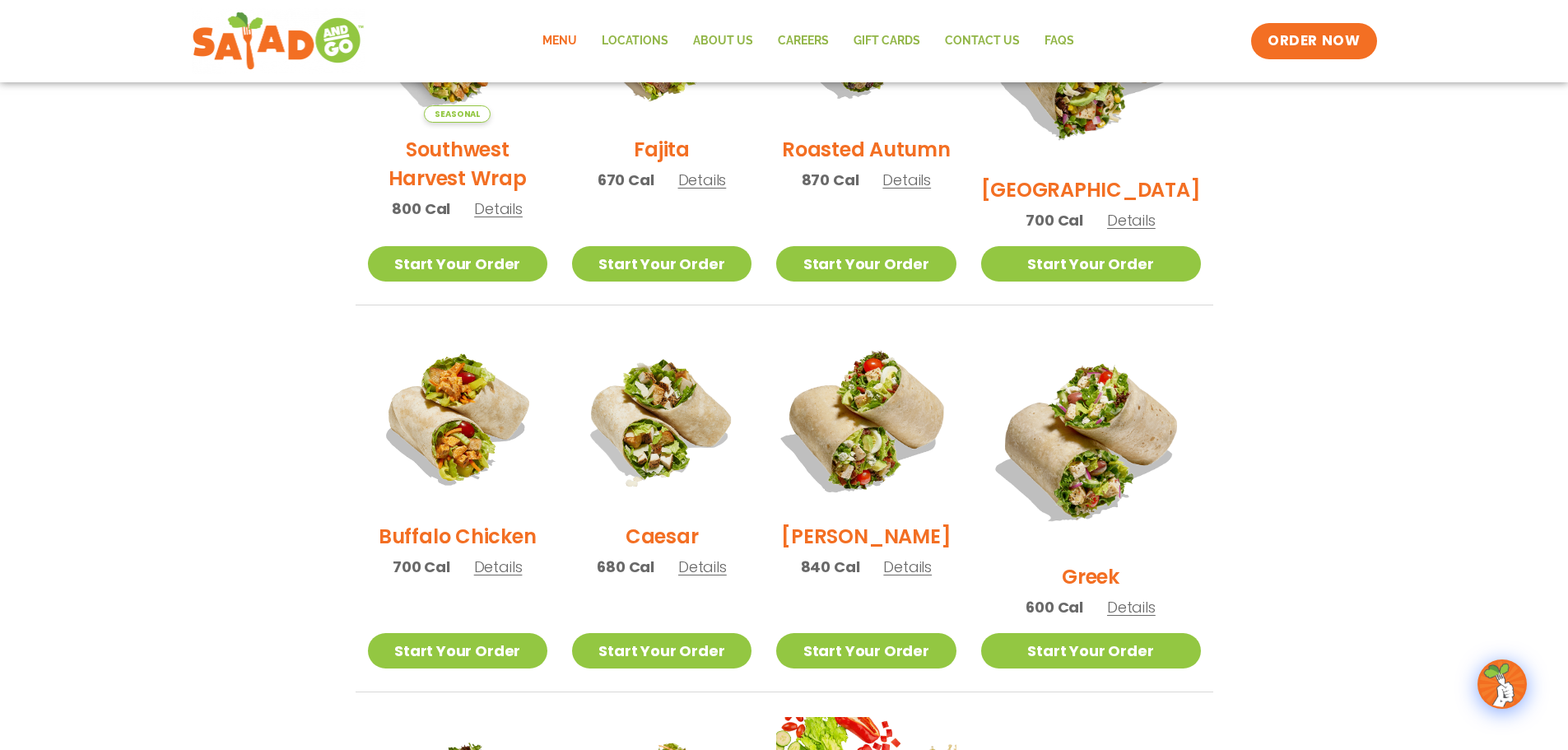
click at [888, 443] on img at bounding box center [866, 420] width 211 height 210
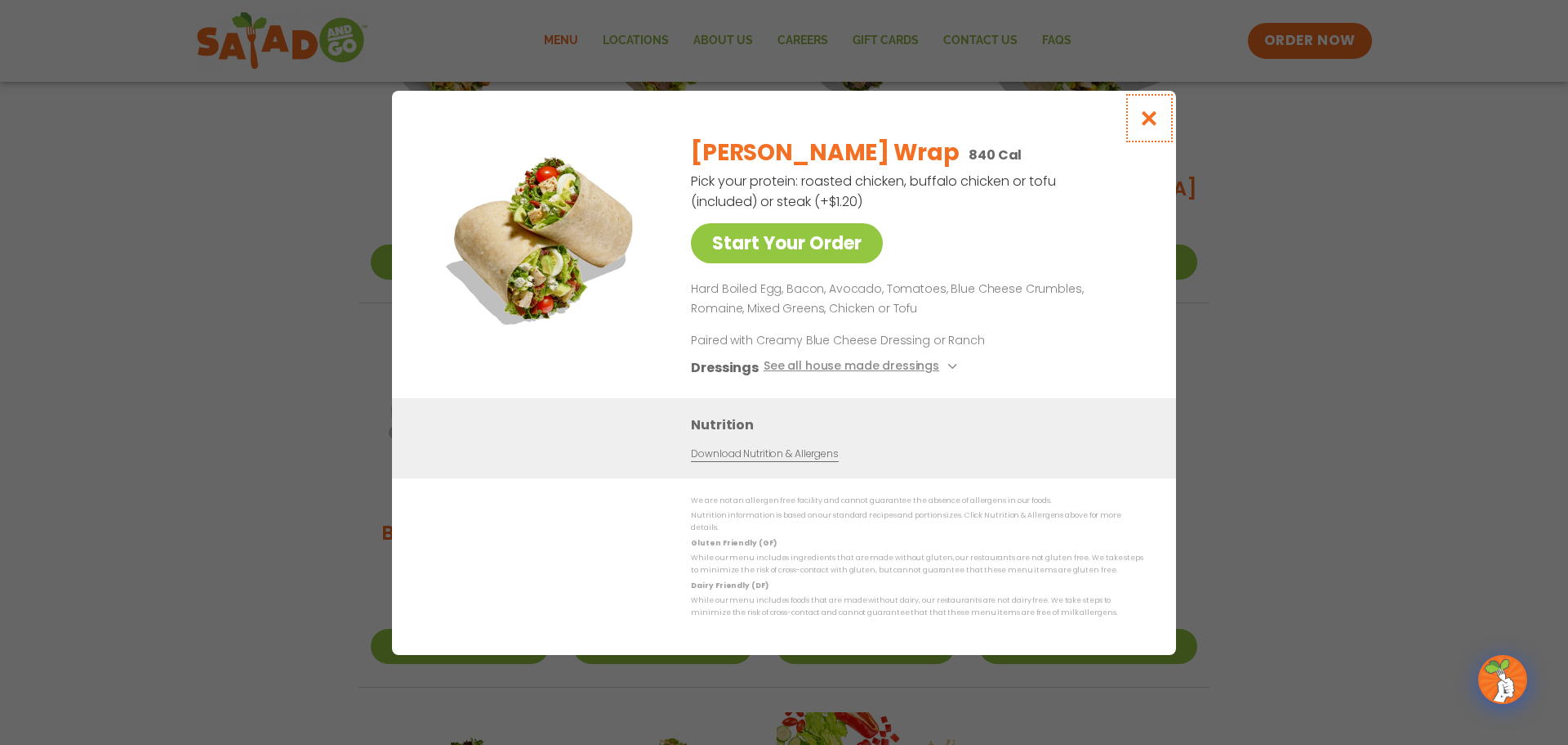
click at [1151, 120] on icon "Close modal" at bounding box center [1150, 118] width 21 height 17
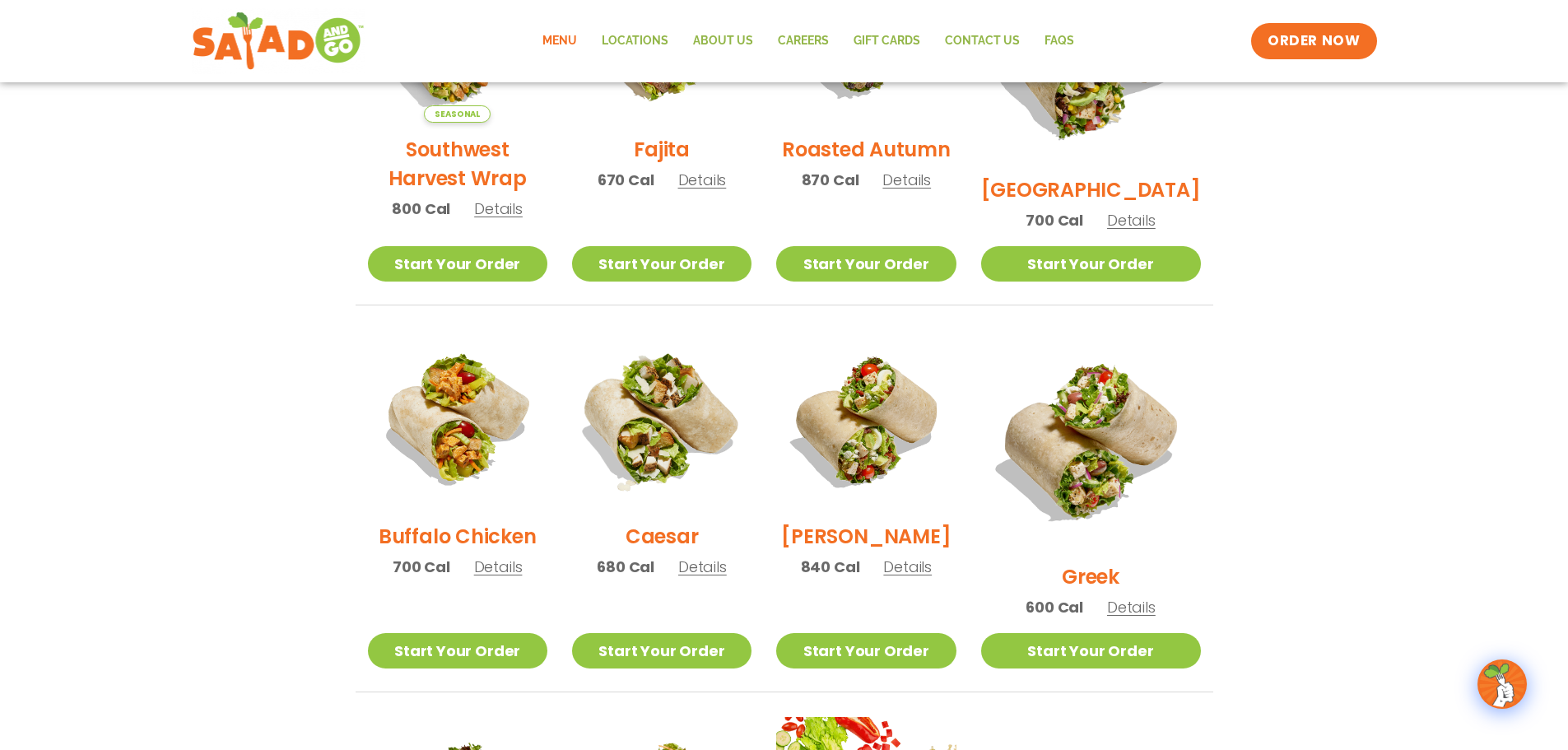
click at [674, 430] on img at bounding box center [661, 420] width 211 height 210
